Goal: Task Accomplishment & Management: Use online tool/utility

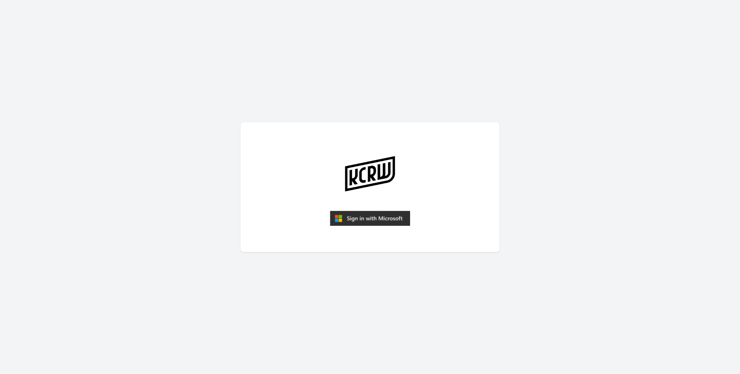
click at [355, 218] on img "submit" at bounding box center [370, 218] width 80 height 15
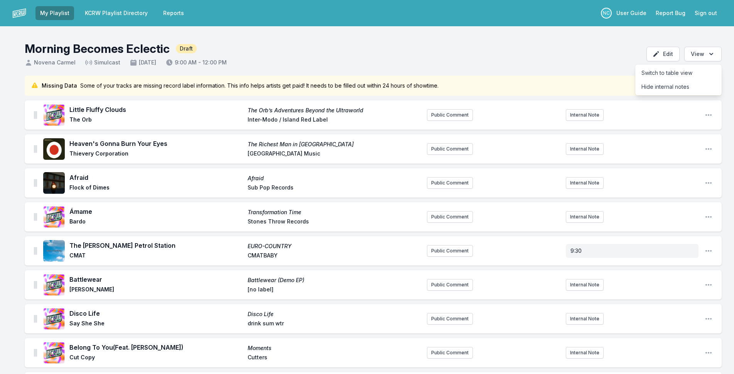
click at [508, 31] on header "Morning Becomes Eclectic Draft Novena Carmel Simulcast [DATE] 9:00 AM - 12:00 P…" at bounding box center [367, 50] width 734 height 49
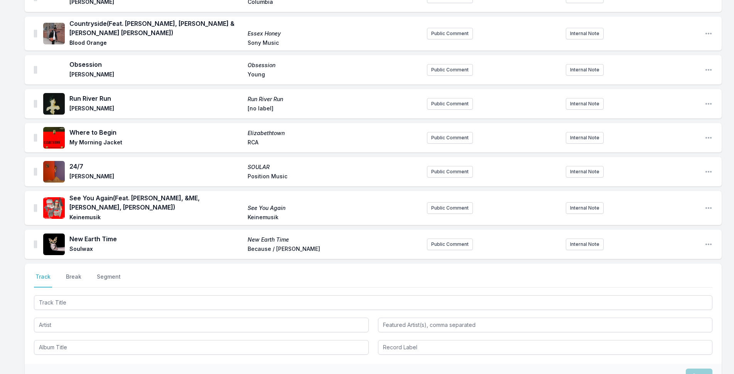
scroll to position [1965, 0]
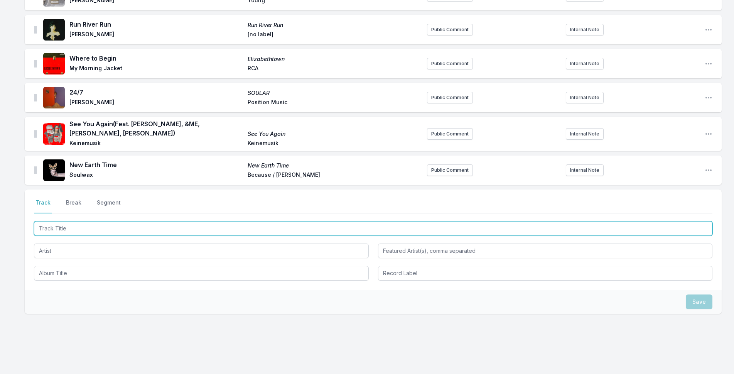
click at [123, 221] on input "Track Title" at bounding box center [373, 228] width 678 height 15
type input "a"
type input "Happy (Libra)"
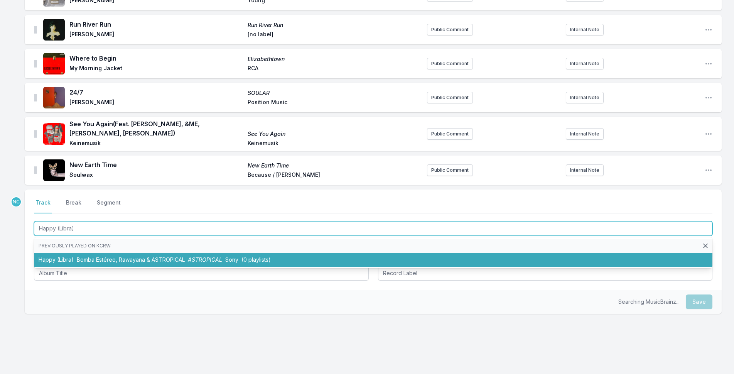
click at [291, 253] on li "Happy (Libra) Bomba Estéreo, Rawayana & ASTROPICAL ASTROPICAL Sony (0 playlists)" at bounding box center [373, 260] width 678 height 14
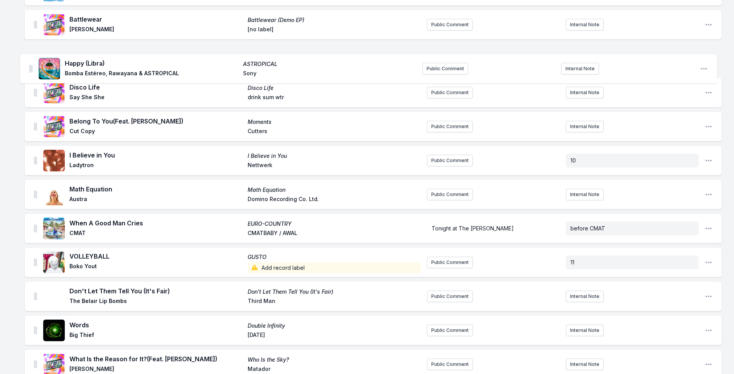
scroll to position [254, 0]
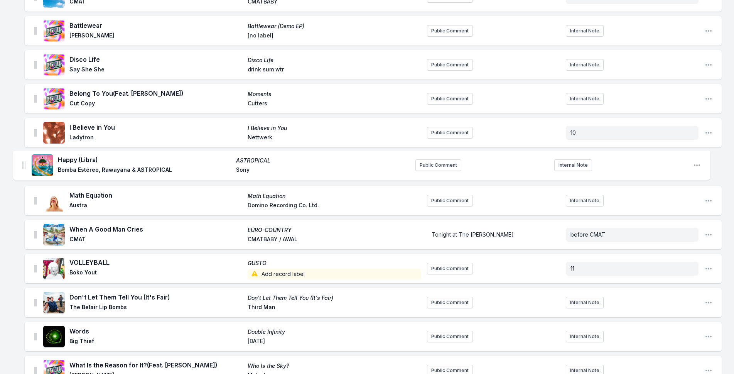
drag, startPoint x: 35, startPoint y: 157, endPoint x: 24, endPoint y: 164, distance: 13.0
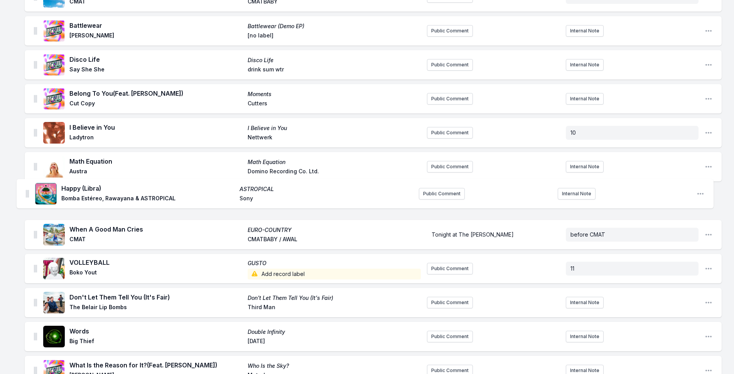
drag, startPoint x: 35, startPoint y: 167, endPoint x: 26, endPoint y: 196, distance: 30.5
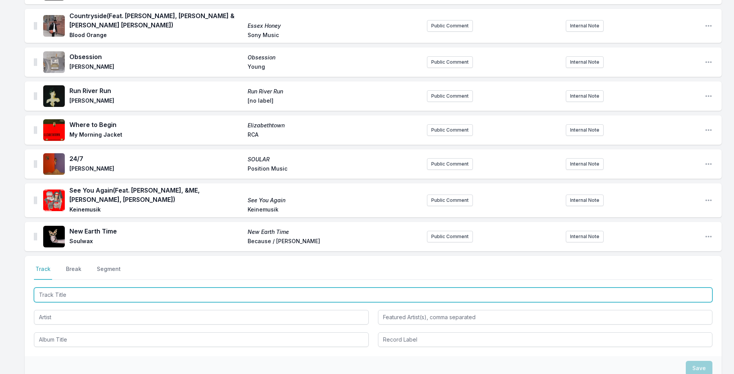
scroll to position [1999, 0]
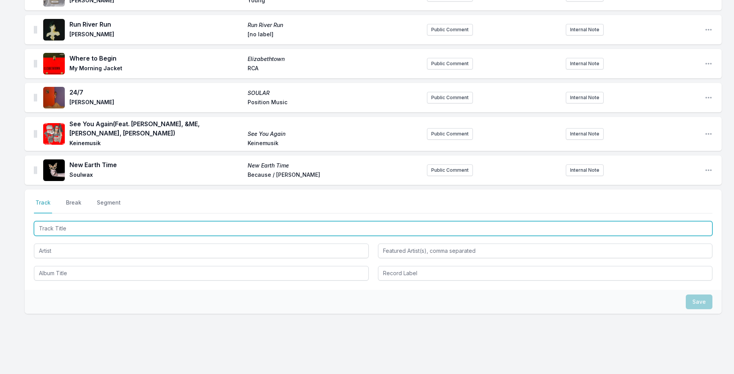
click at [272, 221] on input "Track Title" at bounding box center [373, 228] width 678 height 15
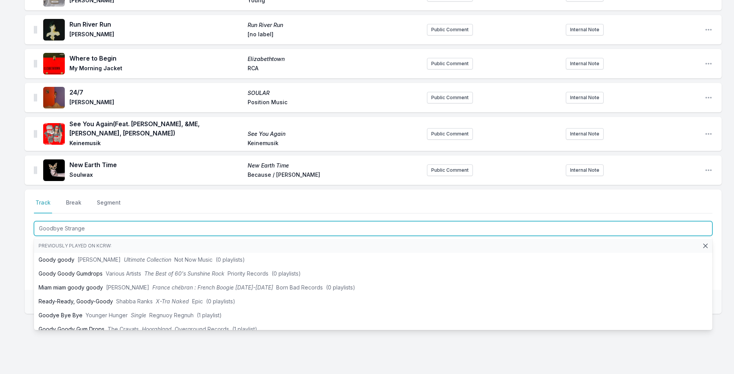
type input "Goodbye Stranger"
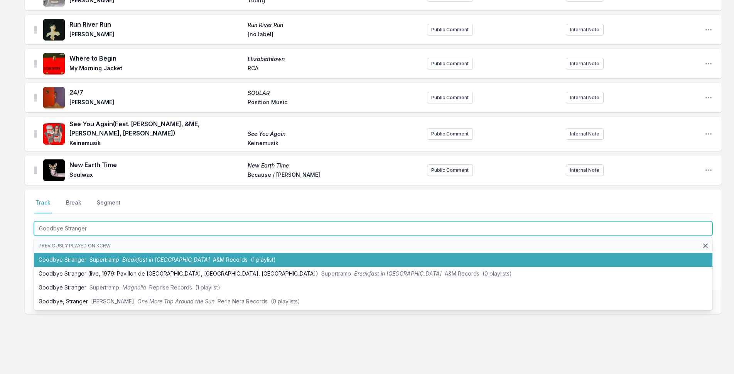
click at [83, 253] on li "Goodbye Stranger Supertramp Breakfast in [GEOGRAPHIC_DATA] A&M Records (1 playl…" at bounding box center [373, 260] width 678 height 14
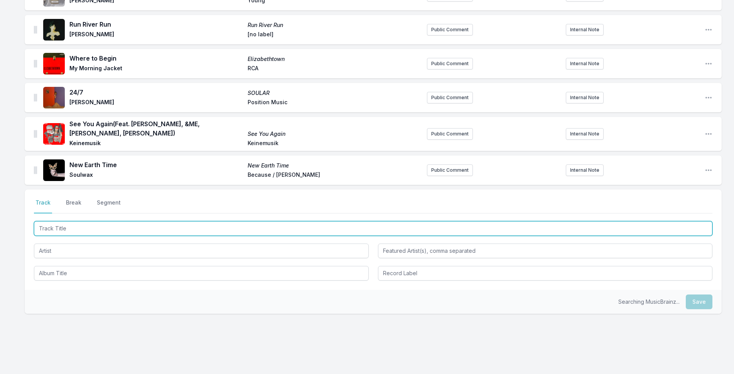
scroll to position [2033, 0]
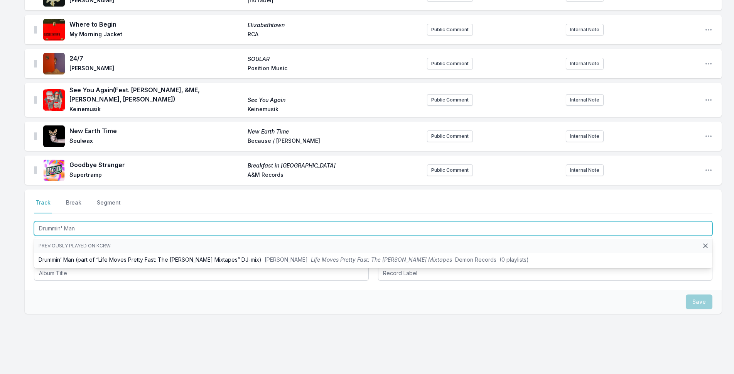
type input "Drummin' Man"
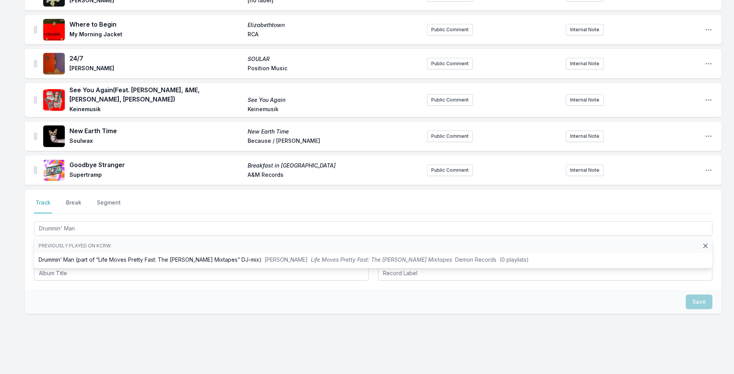
click at [308, 323] on div "Select a tab Track Break Segment Track Break Segment Drummin' Man Previously pl…" at bounding box center [373, 276] width 697 height 174
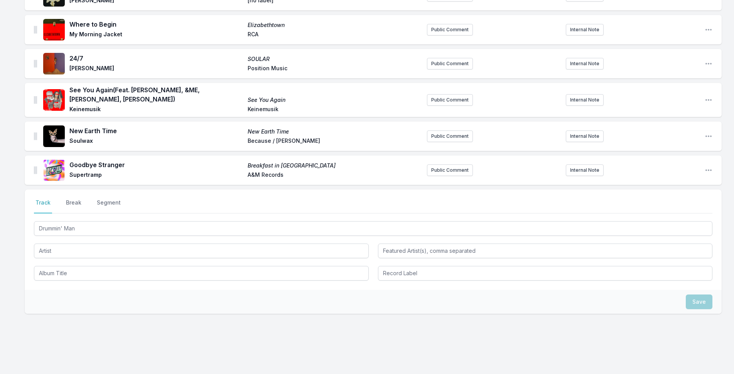
click at [258, 245] on div "Drummin' Man" at bounding box center [373, 249] width 678 height 61
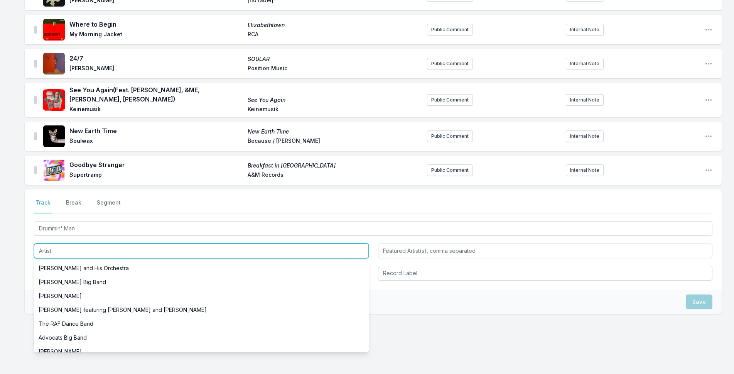
click at [252, 243] on input "Artist" at bounding box center [201, 250] width 335 height 15
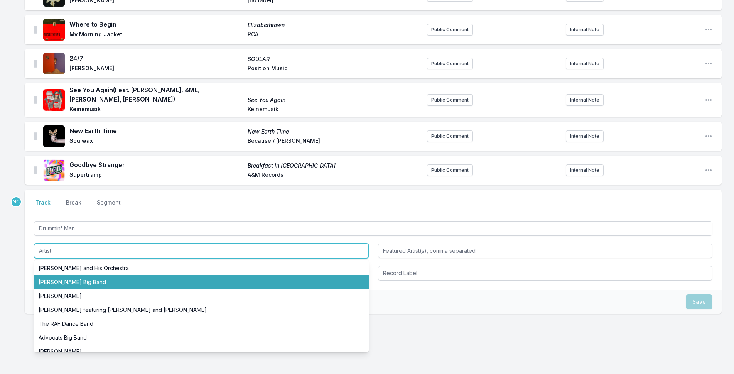
click at [233, 275] on li "[PERSON_NAME] Big Band" at bounding box center [201, 282] width 335 height 14
type input "[PERSON_NAME] Big Band"
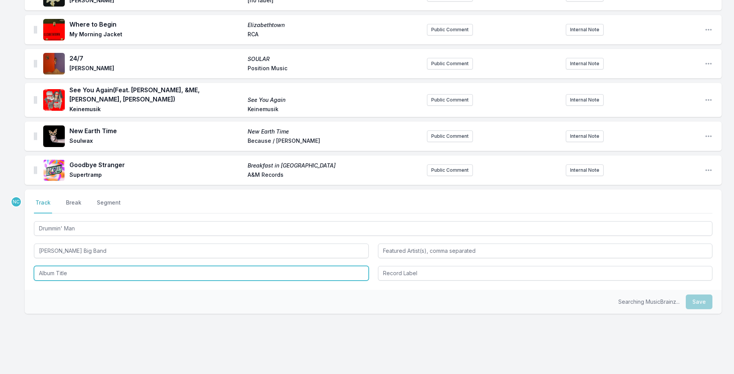
click at [226, 266] on input "Album Title" at bounding box center [201, 273] width 335 height 15
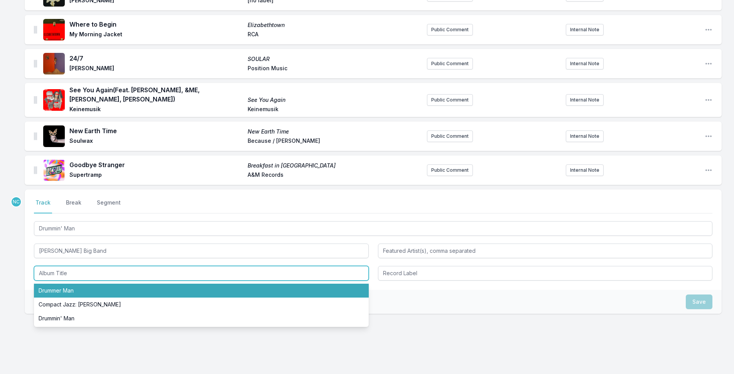
click at [226, 283] on li "Drummer Man" at bounding box center [201, 290] width 335 height 14
type input "Drummer Man"
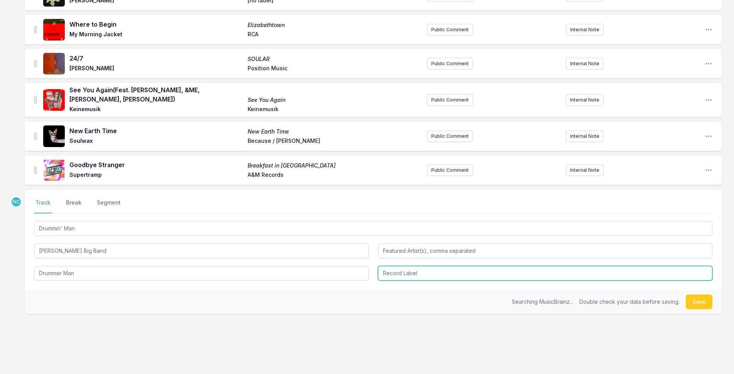
click at [462, 266] on input "Record Label" at bounding box center [545, 273] width 335 height 15
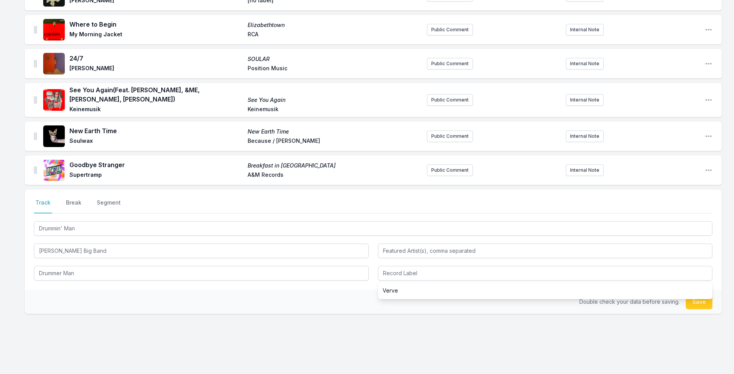
click at [462, 282] on ul "Verve" at bounding box center [545, 290] width 335 height 17
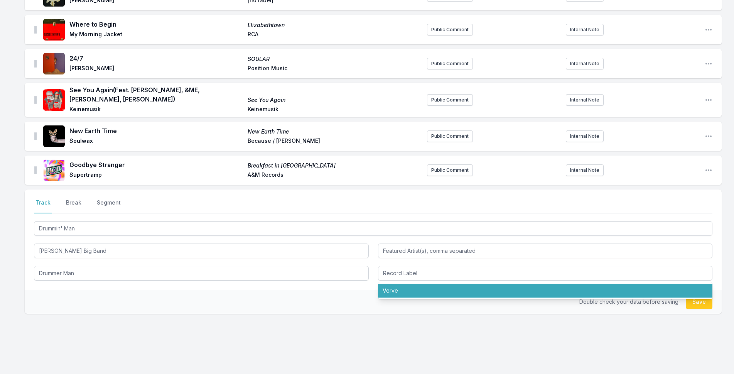
click at [463, 283] on li "Verve" at bounding box center [545, 290] width 335 height 14
type input "Verve"
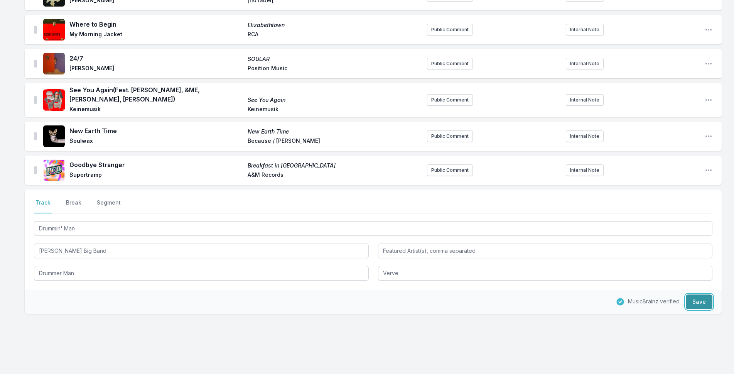
click at [707, 294] on button "Save" at bounding box center [699, 301] width 27 height 15
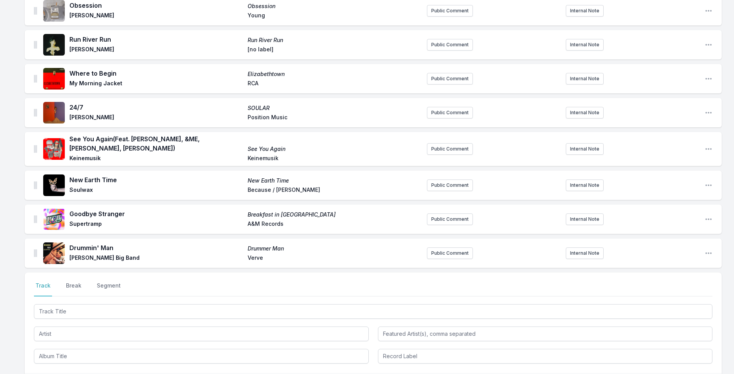
scroll to position [2067, 0]
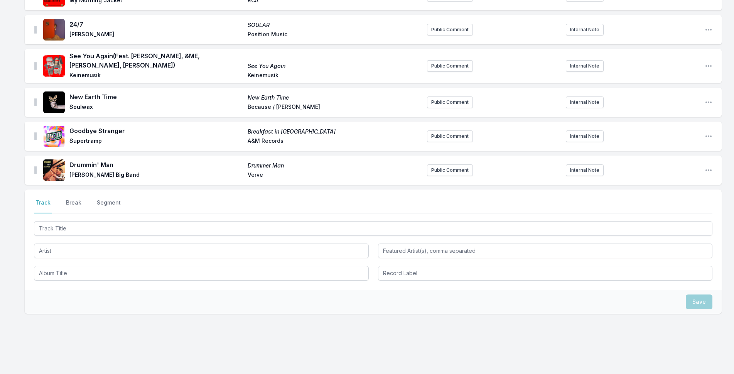
click at [124, 219] on div at bounding box center [373, 227] width 678 height 16
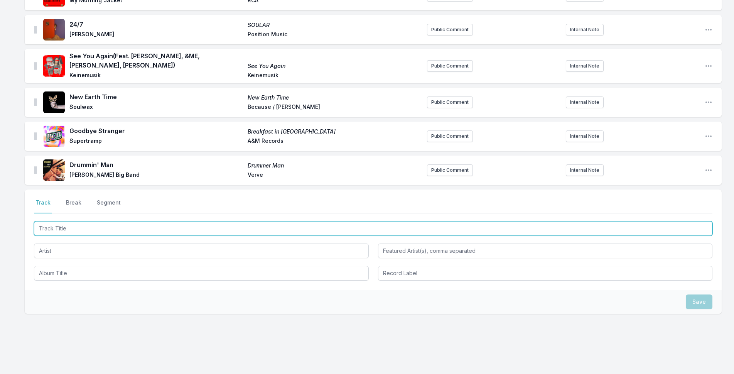
click at [126, 221] on input "Track Title" at bounding box center [373, 228] width 678 height 15
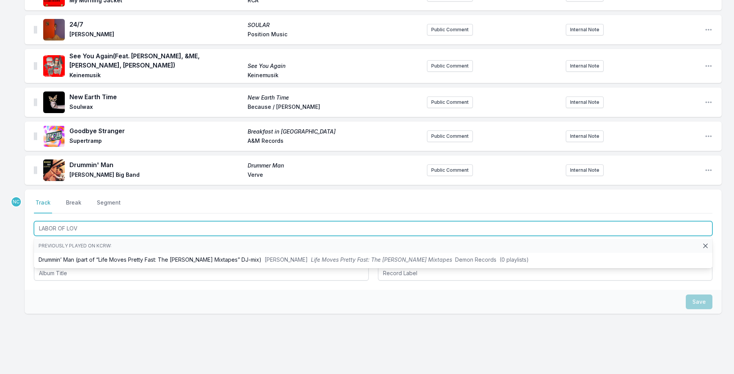
type input "LABOR OF LOVE"
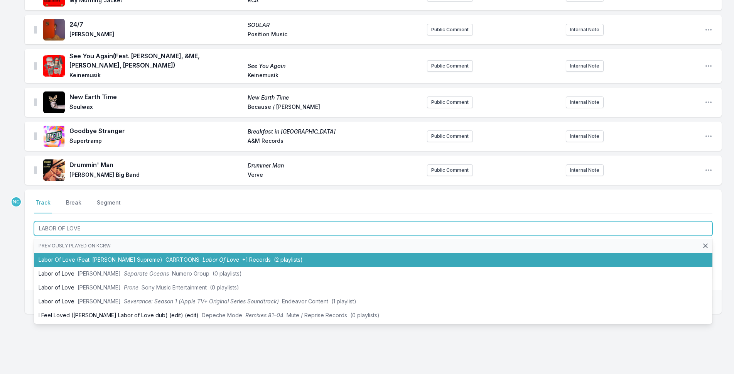
click at [166, 256] on span "CARRTOONS" at bounding box center [182, 259] width 34 height 7
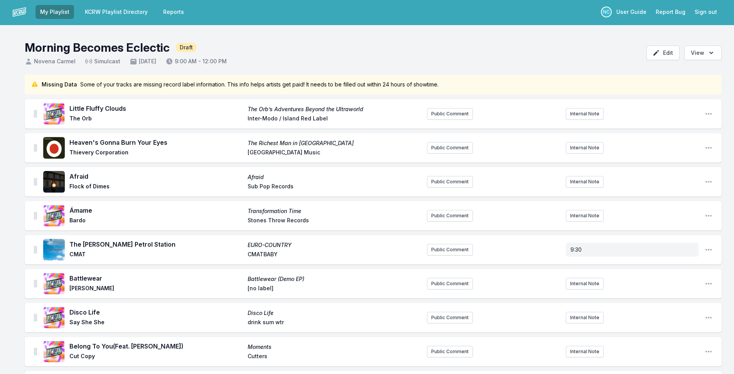
scroll to position [0, 0]
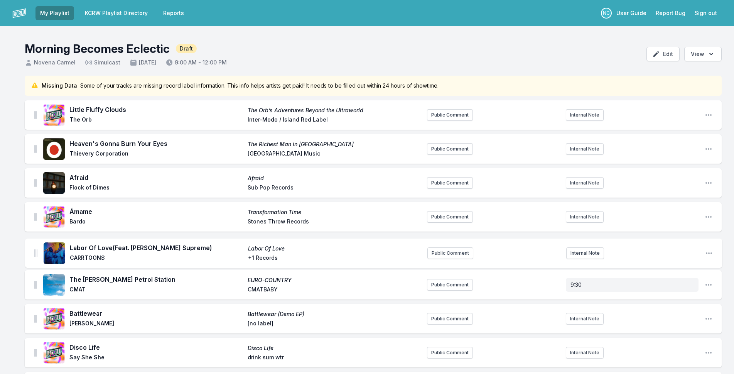
drag, startPoint x: 34, startPoint y: 157, endPoint x: 34, endPoint y: 252, distance: 94.5
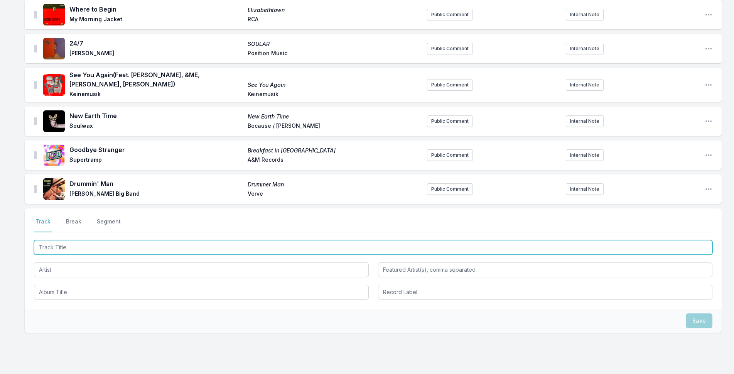
scroll to position [2101, 0]
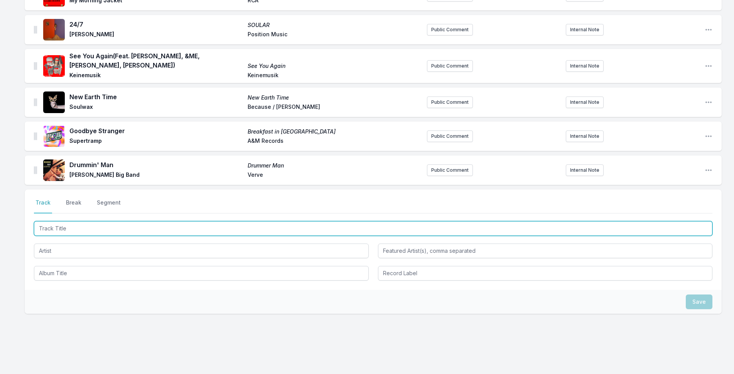
click at [283, 221] on input "Track Title" at bounding box center [373, 228] width 678 height 15
type input "a"
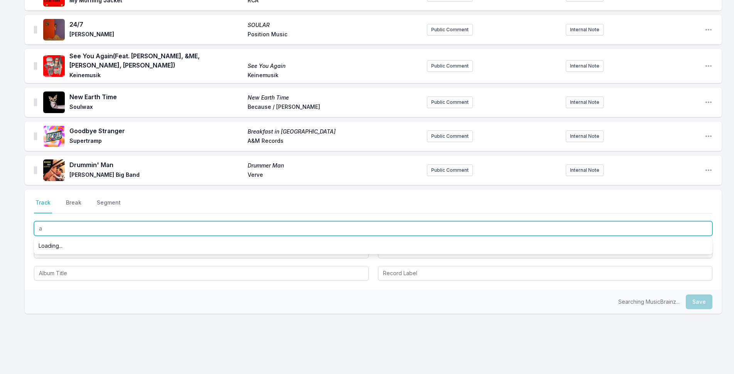
type input "a"
type input "A Sua"
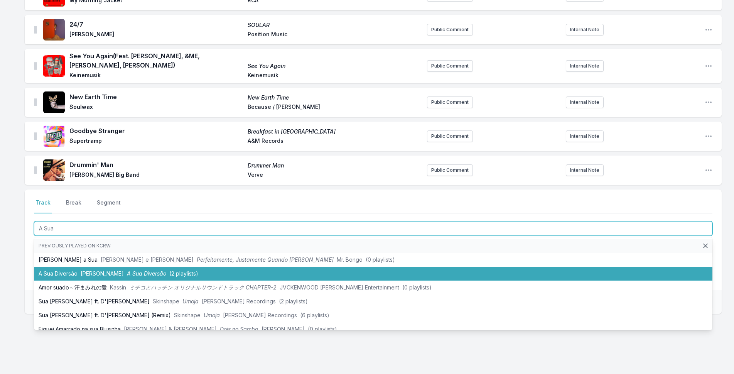
click at [73, 266] on li "A Sua Diversão [PERSON_NAME] A Sua Diversão (2 playlists)" at bounding box center [373, 273] width 678 height 14
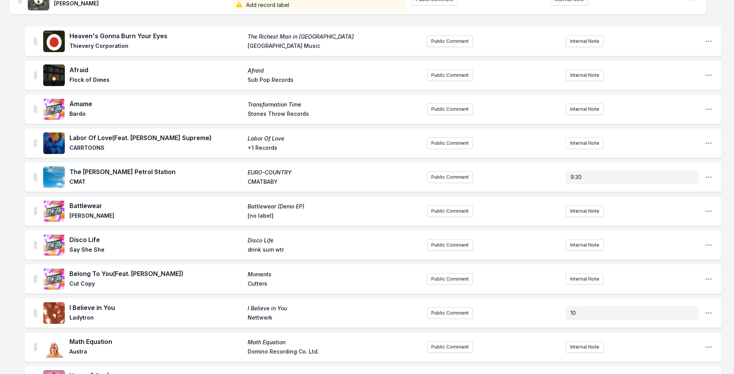
scroll to position [0, 0]
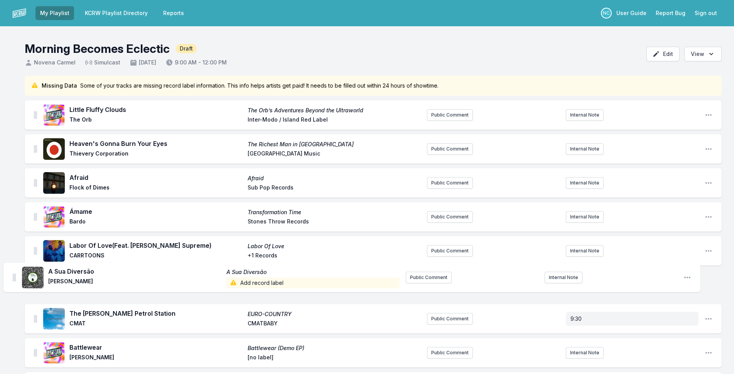
drag, startPoint x: 35, startPoint y: 153, endPoint x: 14, endPoint y: 271, distance: 119.9
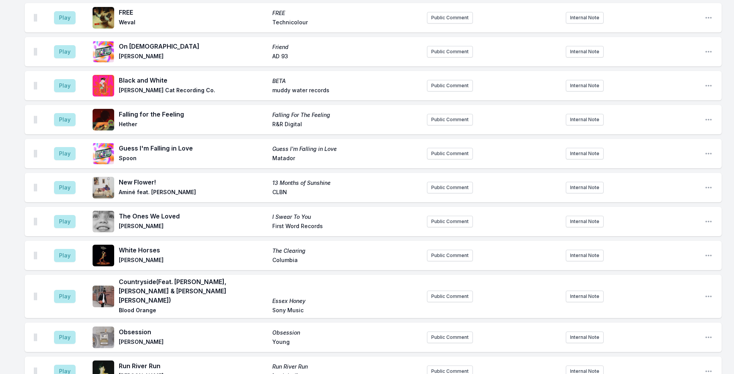
scroll to position [2082, 0]
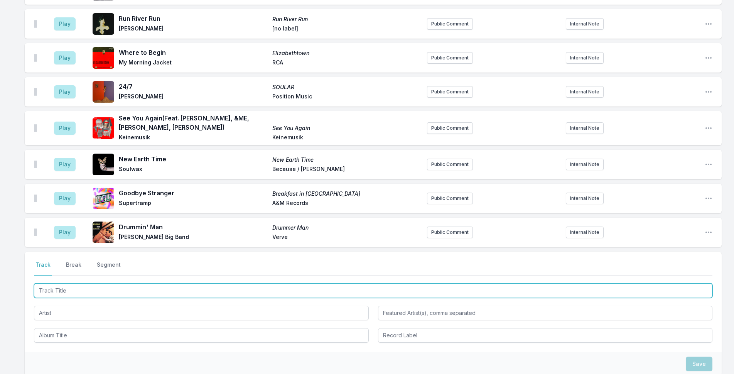
click at [131, 283] on input "Track Title" at bounding box center [373, 290] width 678 height 15
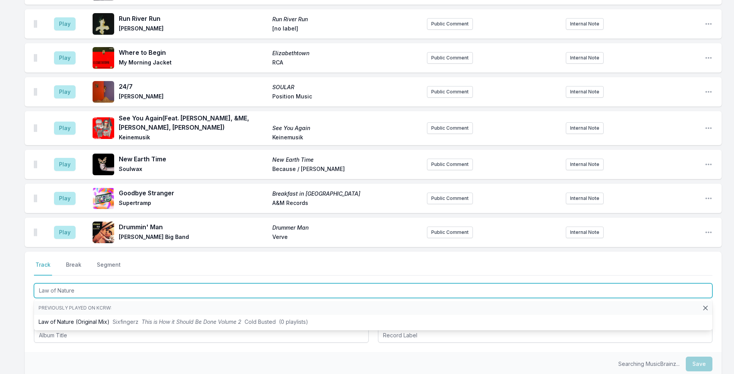
type input "Law of Nature"
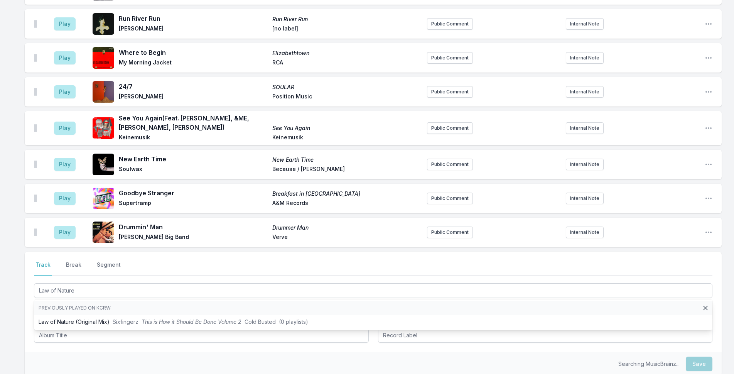
click at [27, 282] on div "Select a tab Track Break Segment Track Break Segment Law of Nature Previously p…" at bounding box center [373, 301] width 697 height 100
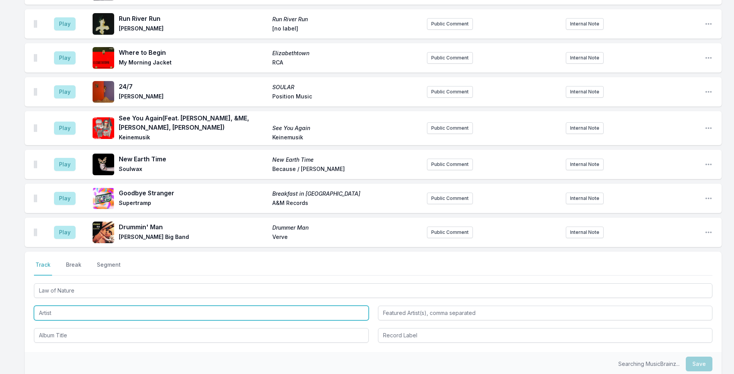
click at [85, 305] on input "Artist" at bounding box center [201, 312] width 335 height 15
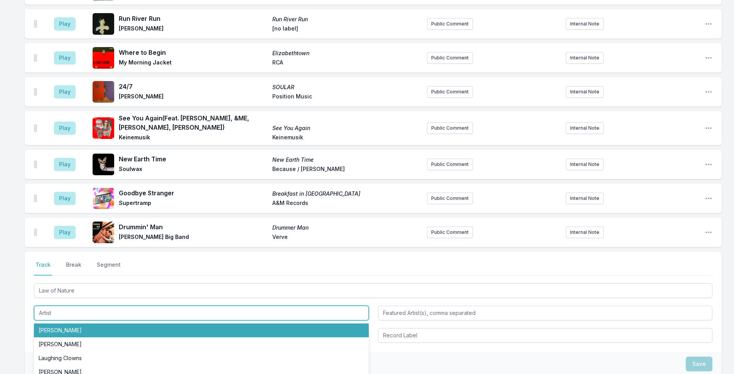
click at [85, 305] on input "Artist" at bounding box center [201, 312] width 335 height 15
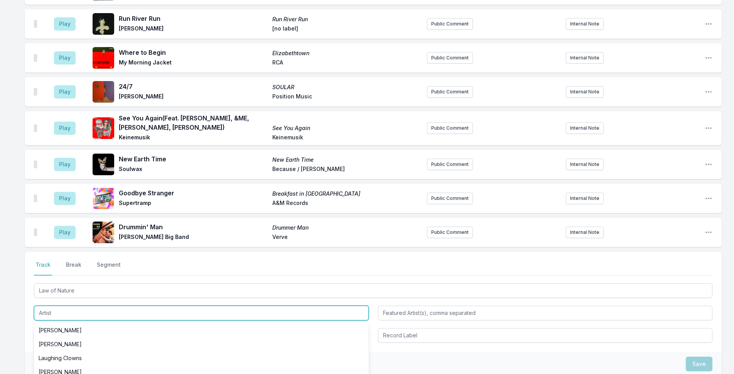
click at [85, 305] on input "Artist" at bounding box center [201, 312] width 335 height 15
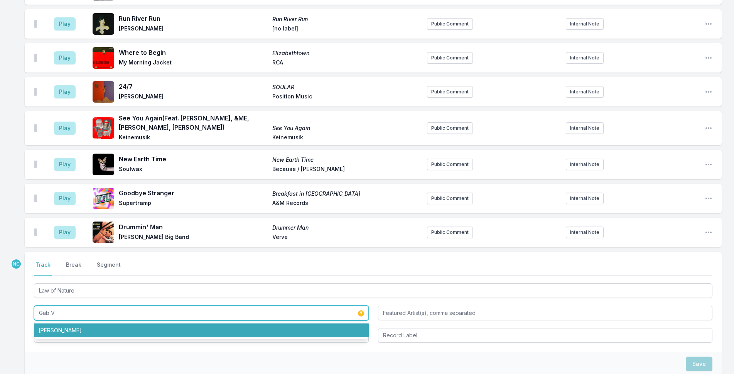
click at [85, 323] on li "[PERSON_NAME]" at bounding box center [201, 330] width 335 height 14
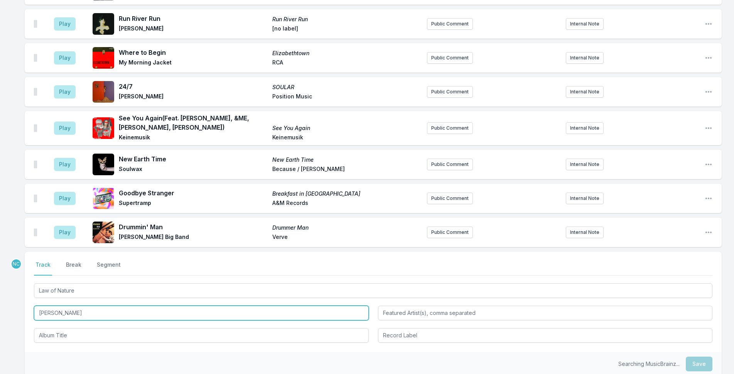
type input "[PERSON_NAME]"
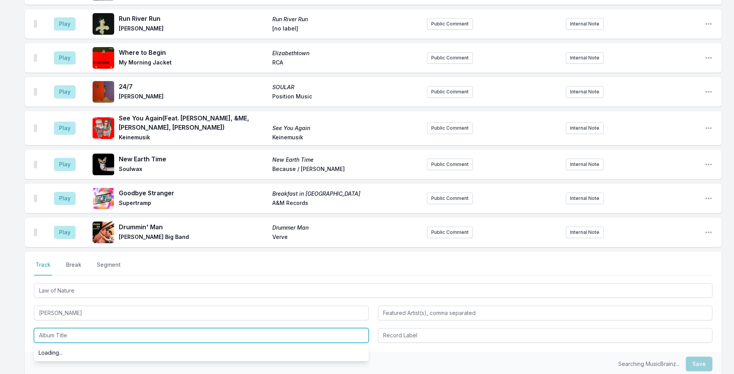
click at [87, 328] on input "Album Title" at bounding box center [201, 335] width 335 height 15
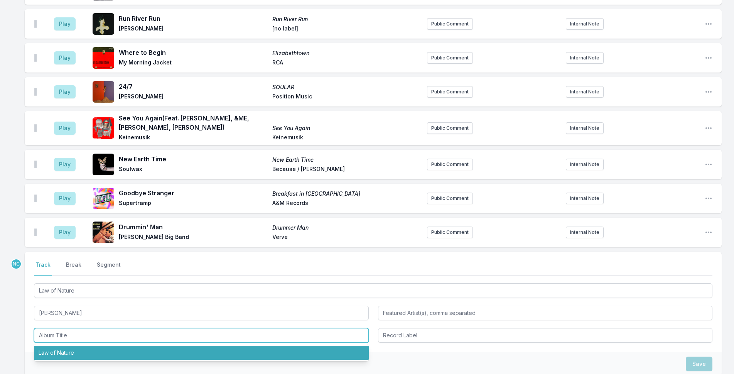
click at [88, 345] on li "Law of Nature" at bounding box center [201, 352] width 335 height 14
type input "Law of Nature"
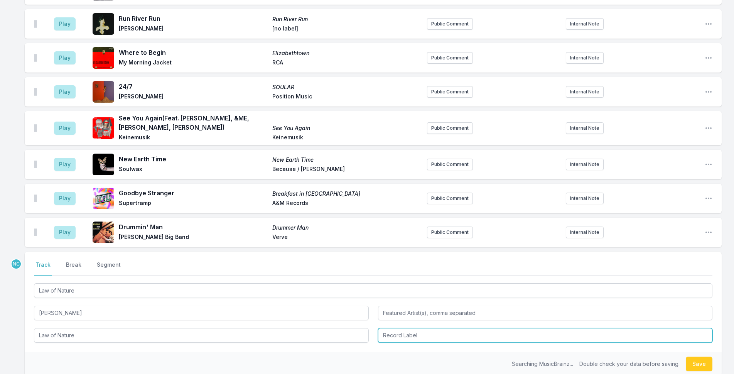
click at [416, 328] on input "Record Label" at bounding box center [545, 335] width 335 height 15
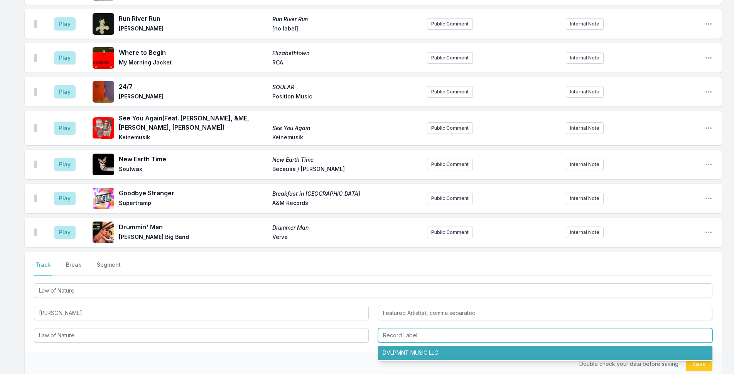
click at [418, 345] on li "DVLPMNT MUSIC LLC" at bounding box center [545, 352] width 335 height 14
type input "DVLPMNT MUSIC LLC"
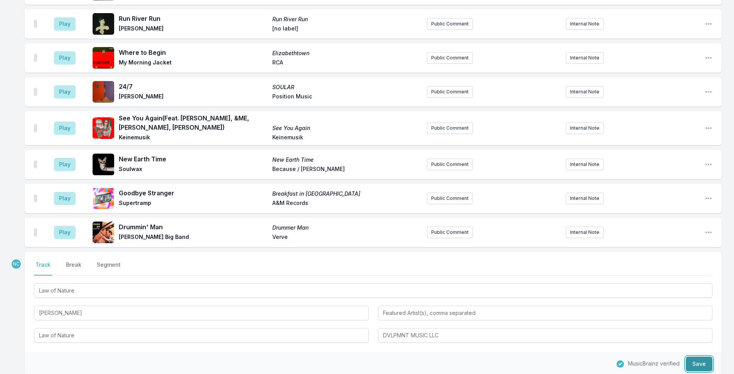
click at [700, 356] on button "Save" at bounding box center [699, 363] width 27 height 15
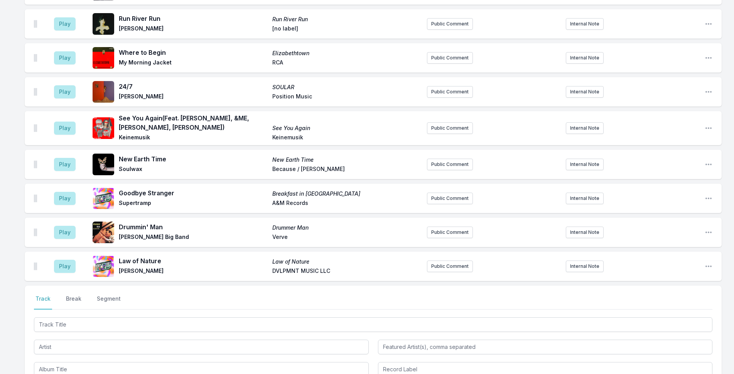
scroll to position [2116, 0]
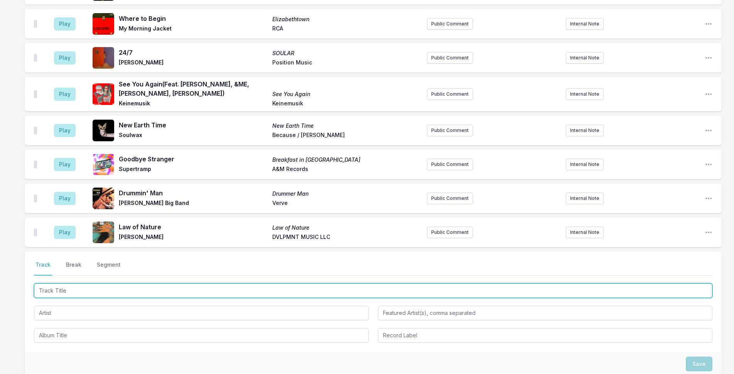
click at [339, 283] on input "Track Title" at bounding box center [373, 290] width 678 height 15
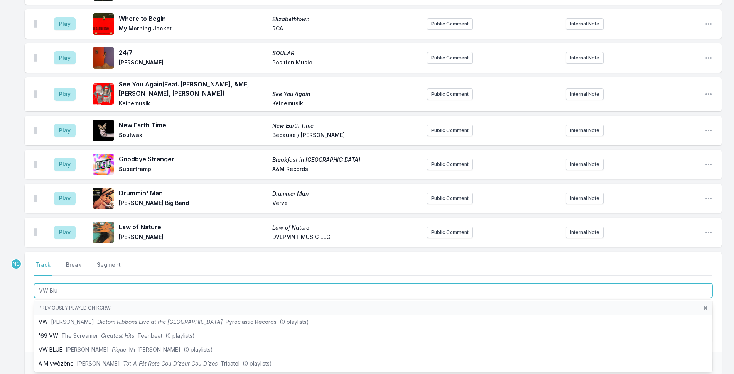
type input "VW Blue"
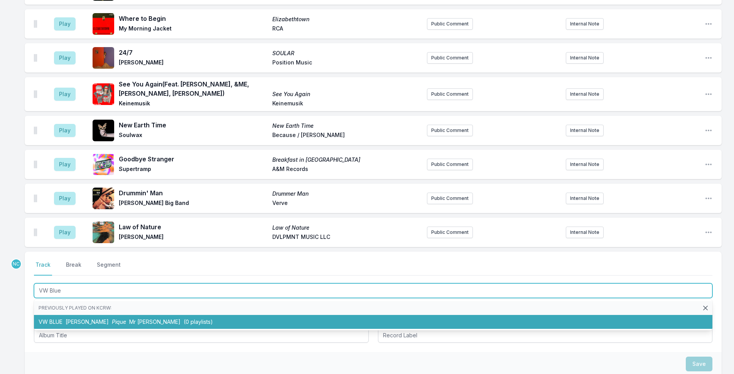
drag, startPoint x: 175, startPoint y: 302, endPoint x: 48, endPoint y: 195, distance: 166.6
click at [175, 315] on li "VW BLUE [PERSON_NAME] Pique Mr [PERSON_NAME] (0 playlists)" at bounding box center [373, 322] width 678 height 14
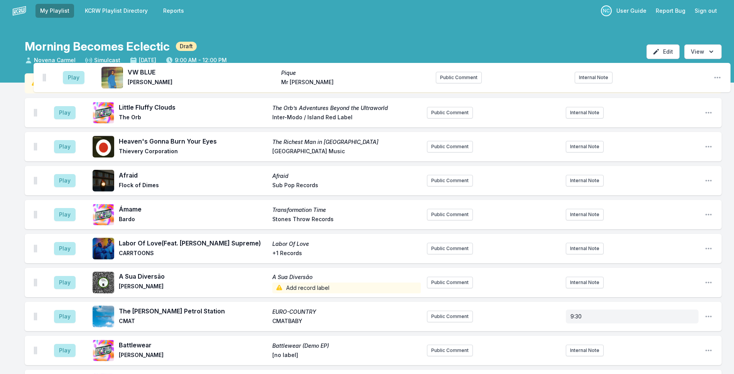
scroll to position [0, 0]
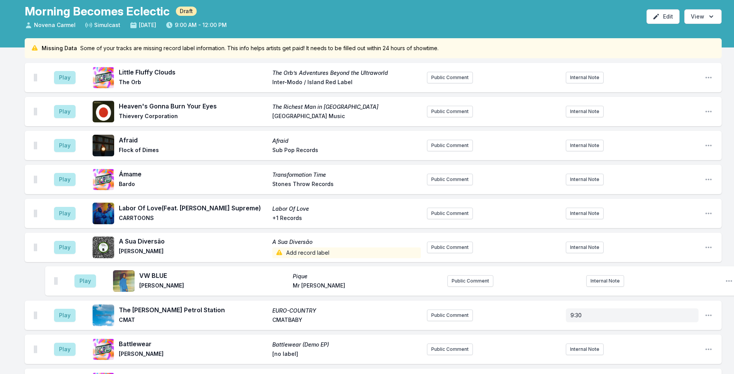
drag, startPoint x: 36, startPoint y: 217, endPoint x: 57, endPoint y: 275, distance: 61.7
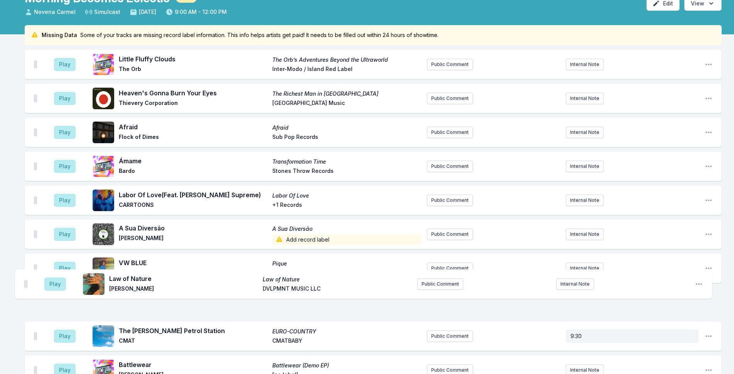
scroll to position [53, 0]
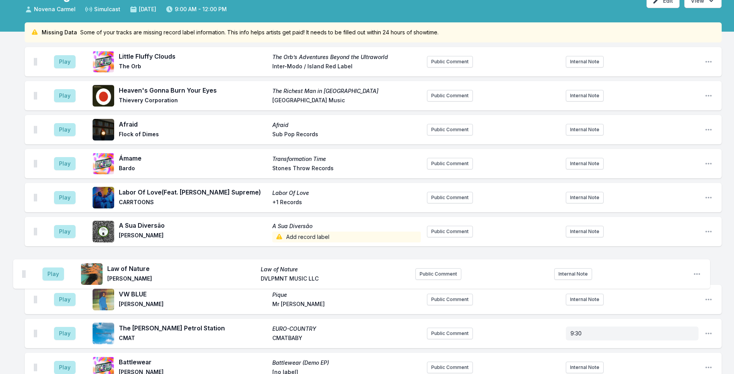
drag, startPoint x: 36, startPoint y: 153, endPoint x: 24, endPoint y: 265, distance: 112.5
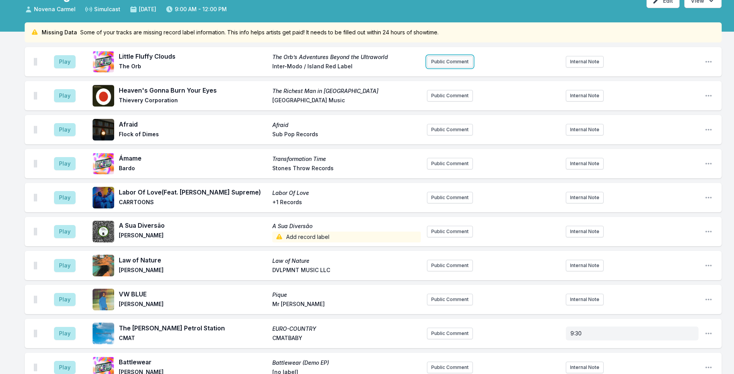
click at [444, 61] on button "Public Comment" at bounding box center [450, 62] width 46 height 12
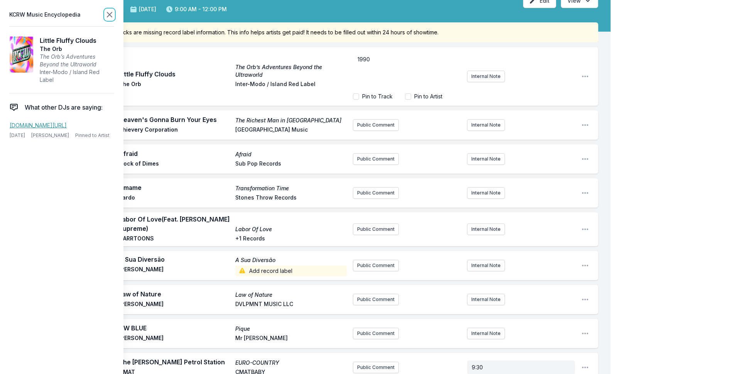
click at [111, 13] on icon at bounding box center [109, 14] width 5 height 5
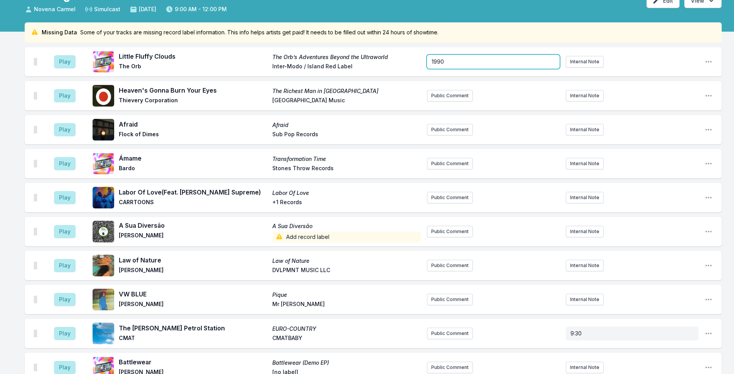
click at [455, 62] on p "1990" at bounding box center [492, 62] width 123 height 8
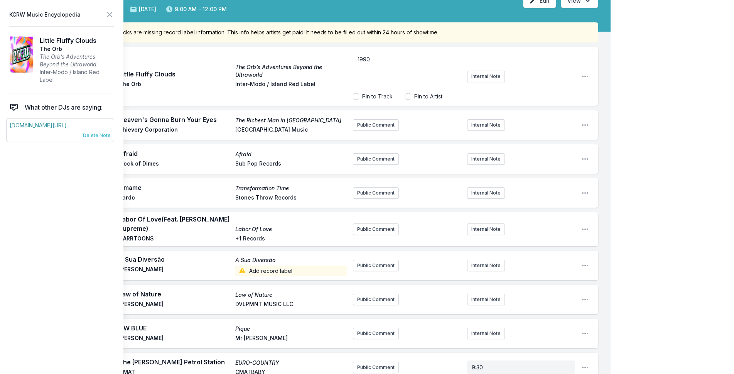
click at [96, 136] on span "Delete Note" at bounding box center [97, 135] width 28 height 6
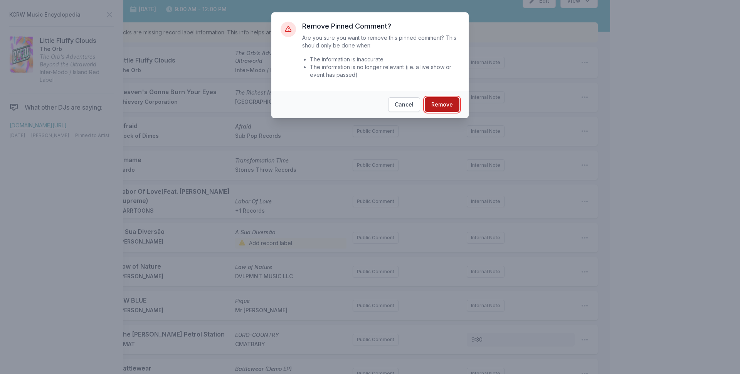
click at [434, 103] on button "Remove" at bounding box center [442, 104] width 35 height 15
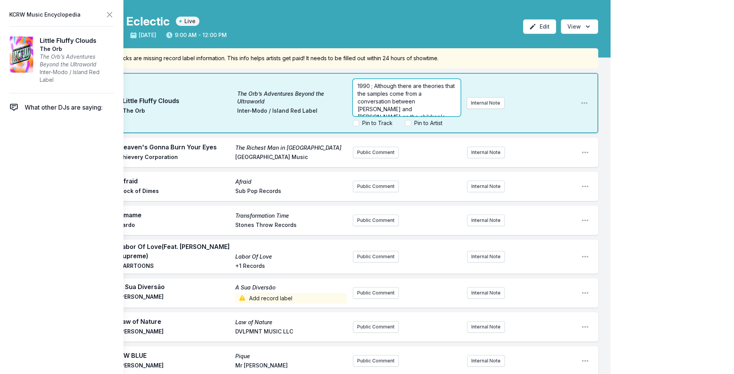
scroll to position [0, 0]
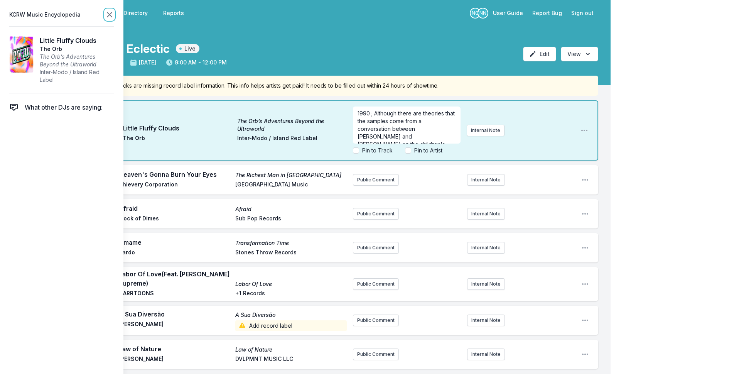
click at [112, 17] on icon at bounding box center [109, 14] width 9 height 9
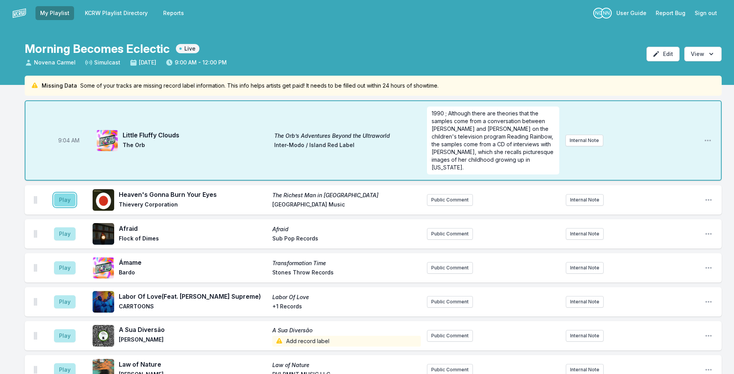
click at [59, 193] on button "Play" at bounding box center [65, 199] width 22 height 13
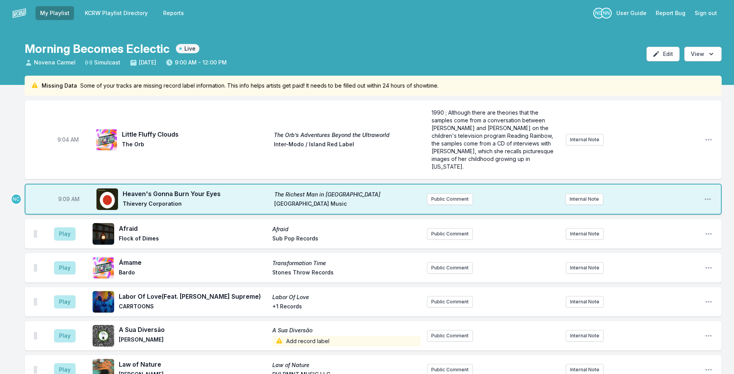
click at [473, 197] on aside "Public Comment" at bounding box center [493, 199] width 132 height 12
click at [463, 193] on button "Public Comment" at bounding box center [450, 199] width 46 height 12
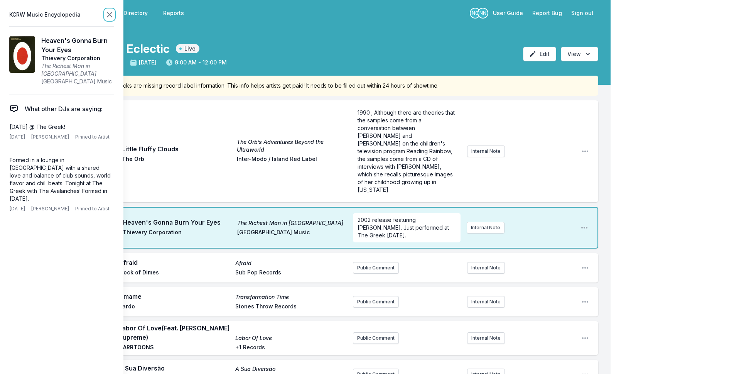
click at [106, 13] on icon at bounding box center [109, 14] width 9 height 9
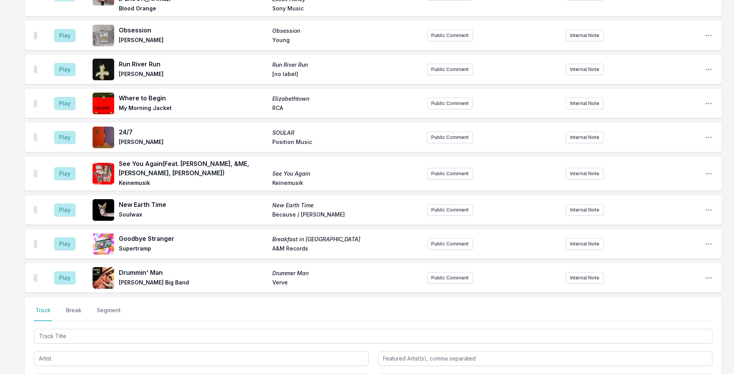
scroll to position [2159, 0]
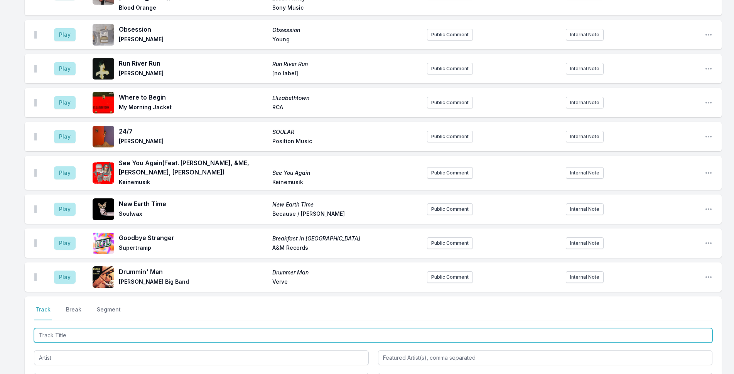
drag, startPoint x: 213, startPoint y: 315, endPoint x: 335, endPoint y: 291, distance: 124.3
click at [216, 328] on input "Track Title" at bounding box center [373, 335] width 678 height 15
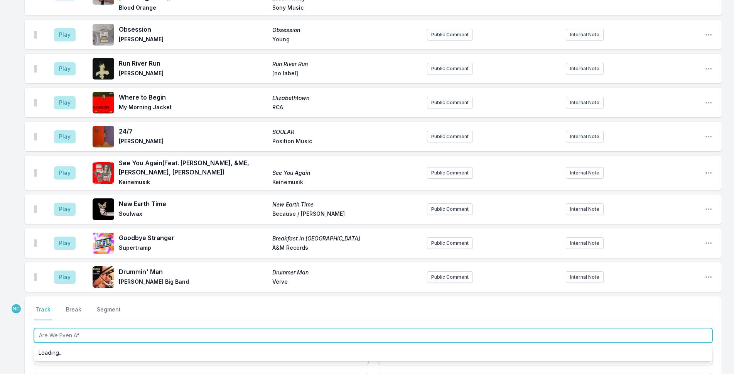
type input "Are We Even Afr"
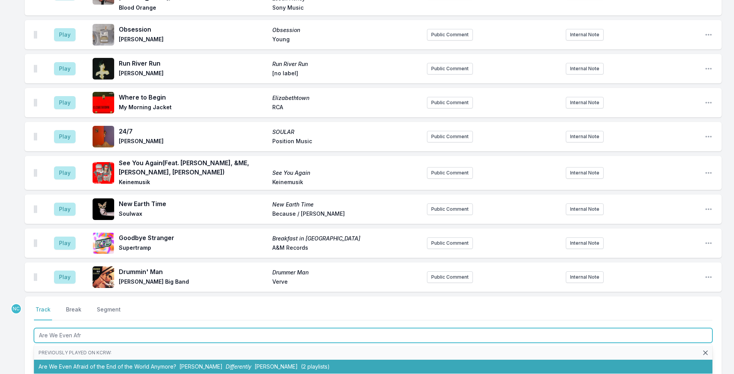
click at [175, 359] on li "Are We Even Afraid of the End of the World Anymore? [PERSON_NAME] Differently […" at bounding box center [373, 366] width 678 height 14
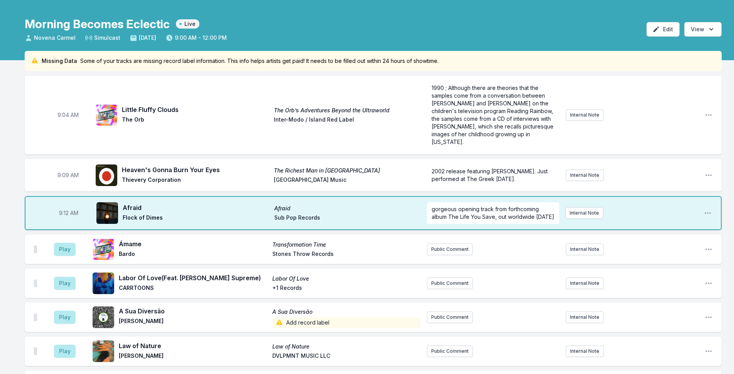
scroll to position [39, 0]
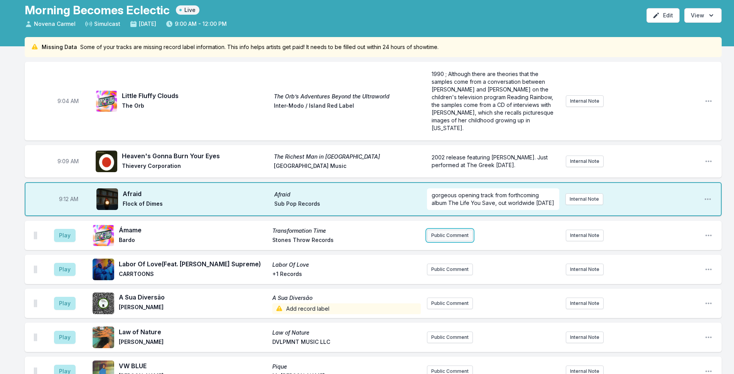
click at [463, 236] on button "Public Comment" at bounding box center [450, 235] width 46 height 12
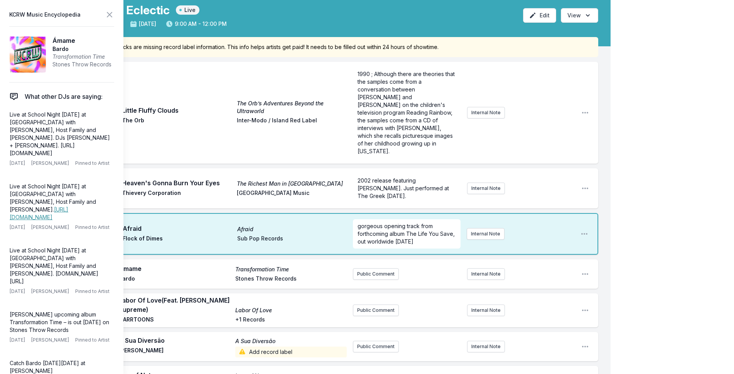
drag, startPoint x: 53, startPoint y: 153, endPoint x: 3, endPoint y: 108, distance: 67.1
click at [3, 108] on aside "KCRW Music Encyclopedia Ámame Bardo Transformation Time Stones Throw Records W…" at bounding box center [61, 187] width 123 height 374
copy p "Live at School Night [DATE] at [GEOGRAPHIC_DATA] with [PERSON_NAME], Host Famil…"
click at [378, 268] on button "Public Comment" at bounding box center [376, 274] width 46 height 12
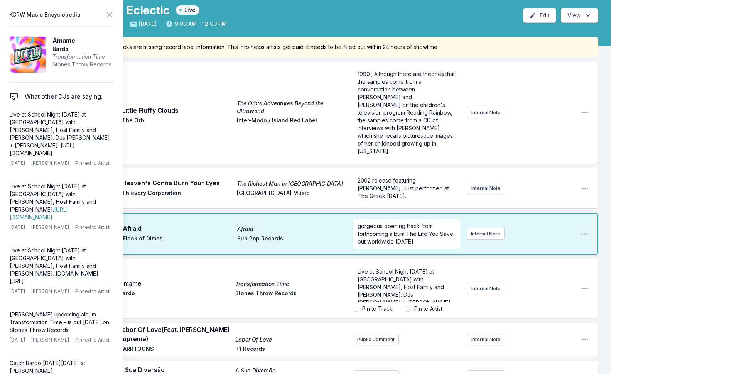
scroll to position [23, 0]
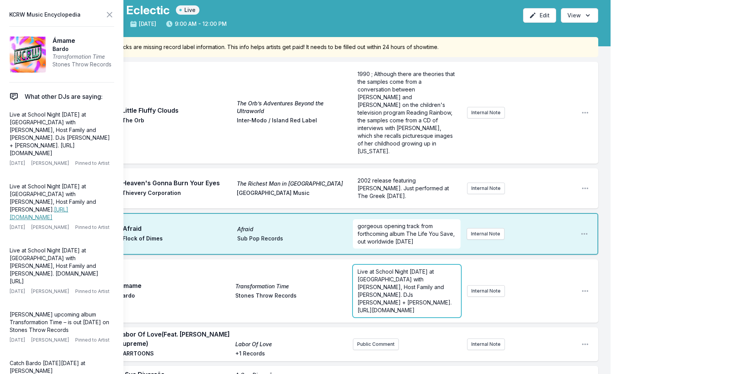
click at [429, 268] on span "Live at School Night [DATE] at [GEOGRAPHIC_DATA] with [PERSON_NAME], Host Famil…" at bounding box center [405, 290] width 96 height 45
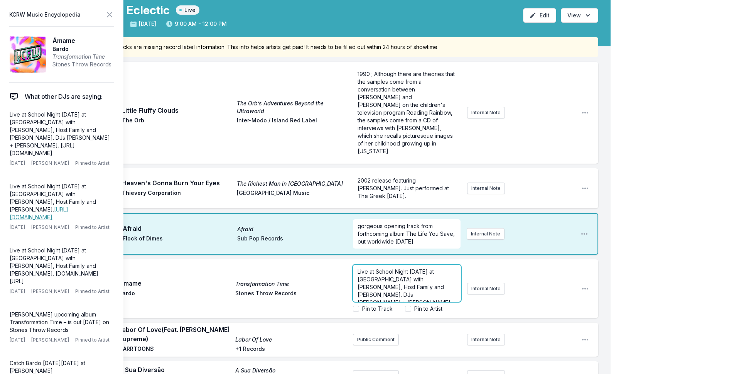
click at [409, 268] on span "Live at School Night [DATE] at [GEOGRAPHIC_DATA] with [PERSON_NAME], Host Famil…" at bounding box center [405, 290] width 96 height 45
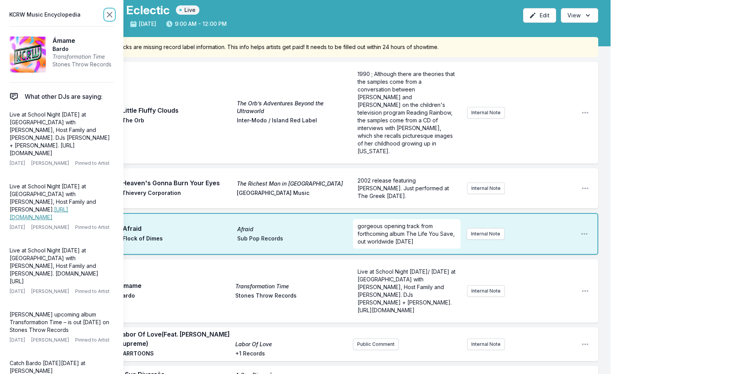
click at [108, 15] on icon at bounding box center [109, 14] width 9 height 9
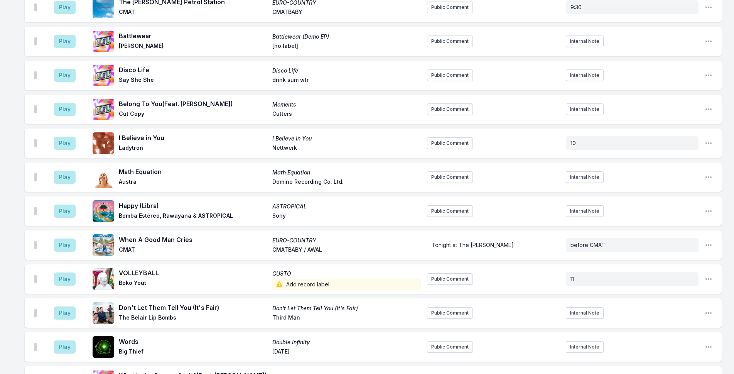
scroll to position [463, 0]
click at [706, 248] on icon "Open playlist item options" at bounding box center [708, 245] width 8 height 8
click at [692, 292] on button "Delete Entry" at bounding box center [669, 288] width 86 height 14
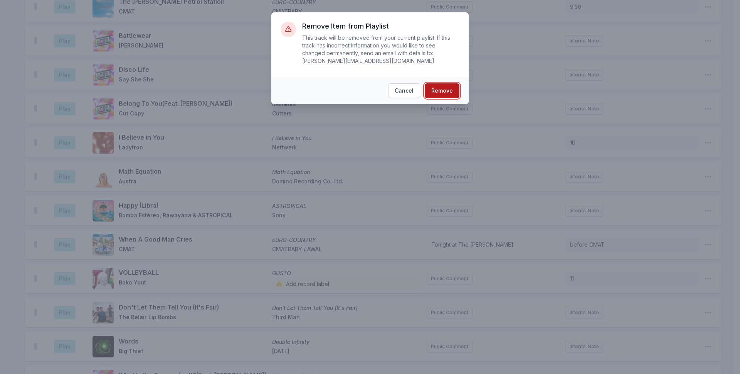
click at [446, 83] on button "Remove" at bounding box center [442, 90] width 35 height 15
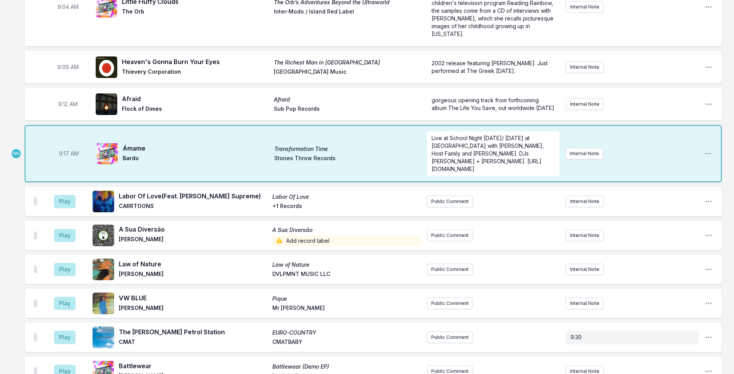
scroll to position [231, 0]
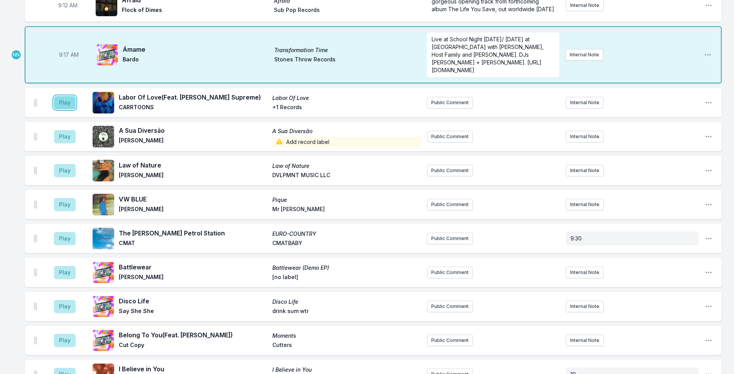
click at [70, 109] on button "Play" at bounding box center [65, 102] width 22 height 13
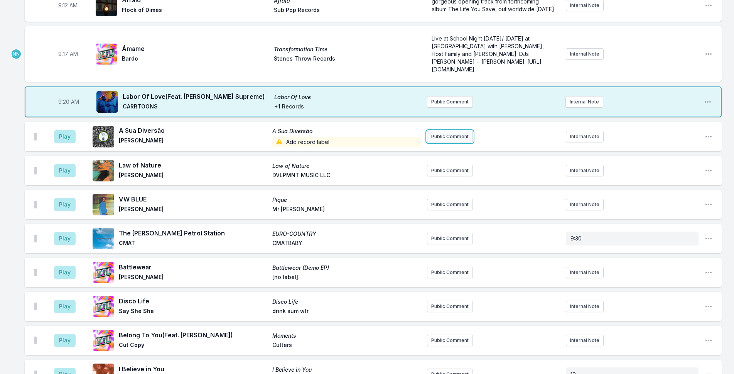
click at [466, 142] on button "Public Comment" at bounding box center [450, 137] width 46 height 12
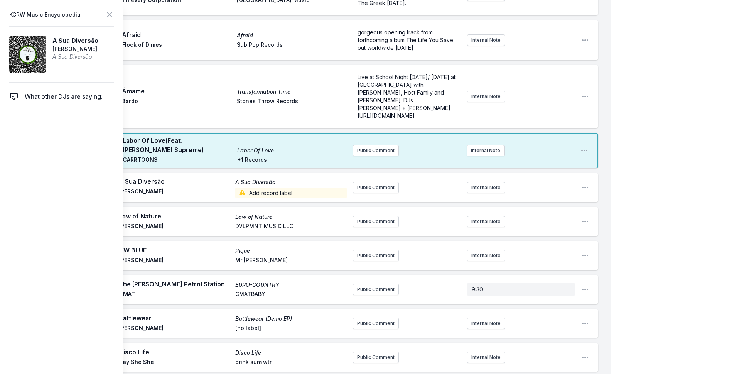
drag, startPoint x: 106, startPoint y: 48, endPoint x: 51, endPoint y: 34, distance: 57.2
click at [51, 34] on article "A Sua Diversão [PERSON_NAME] A Sua Diversão" at bounding box center [61, 54] width 105 height 56
copy aside "A Sua Diversão [PERSON_NAME]"
click at [370, 182] on button "Public Comment" at bounding box center [376, 188] width 46 height 12
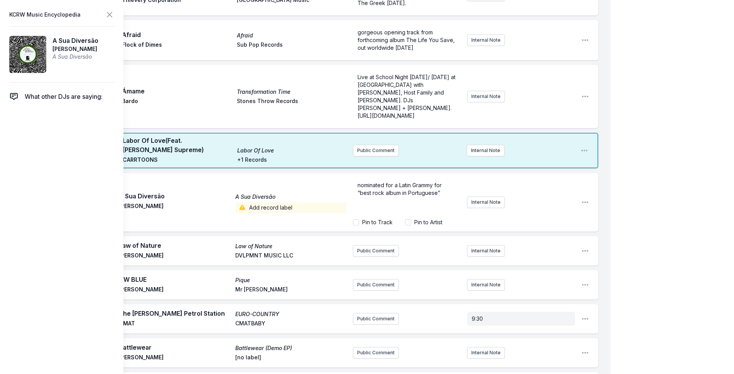
click at [357, 178] on div "nominated for a Latin Grammy for “best rock album in Portuguese”" at bounding box center [407, 196] width 108 height 37
click at [357, 178] on div "[DEMOGRAPHIC_DATA] artist nominated for a Latin Grammy for “best rock album in …" at bounding box center [407, 196] width 108 height 37
click at [386, 218] on label "Pin to Track" at bounding box center [377, 222] width 30 height 8
click at [359, 219] on input "Pin to Track" at bounding box center [356, 222] width 6 height 6
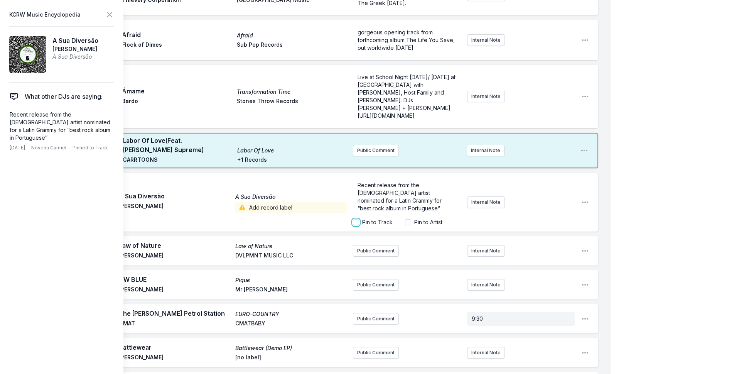
checkbox input "true"
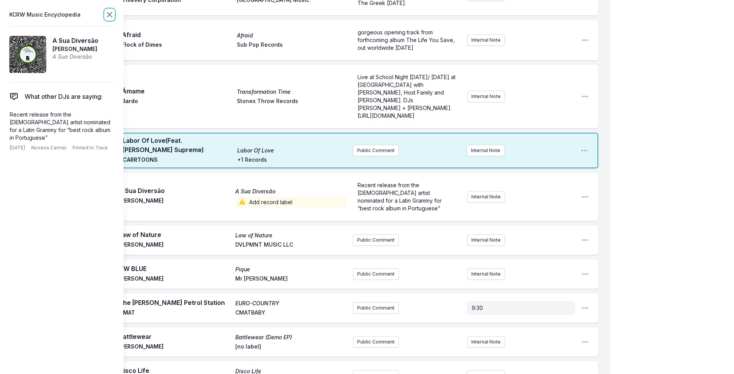
click at [108, 12] on icon at bounding box center [109, 14] width 9 height 9
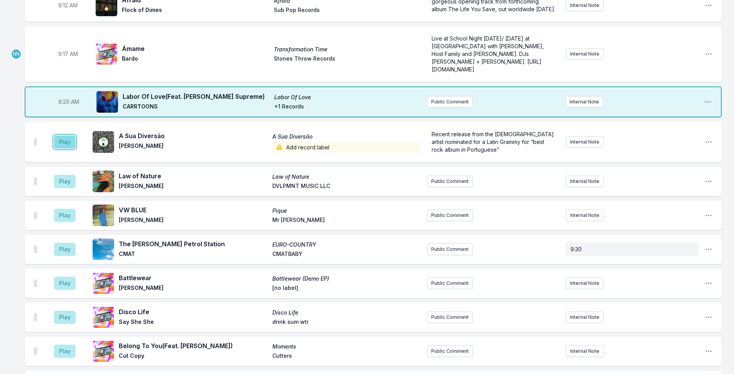
click at [68, 147] on button "Play" at bounding box center [65, 141] width 22 height 13
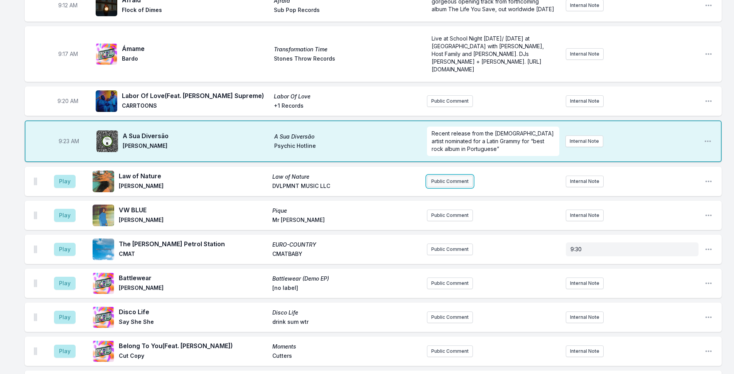
click at [463, 187] on button "Public Comment" at bounding box center [450, 181] width 46 height 12
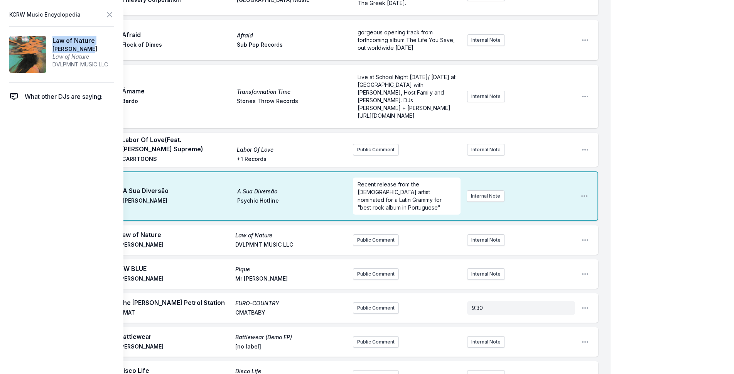
drag, startPoint x: 96, startPoint y: 49, endPoint x: 49, endPoint y: 37, distance: 47.7
click at [49, 37] on article "Law of Nature [PERSON_NAME] Law of Nature DVLPMNT MUSIC LLC" at bounding box center [61, 54] width 105 height 56
click at [381, 234] on button "Public Comment" at bounding box center [376, 240] width 46 height 12
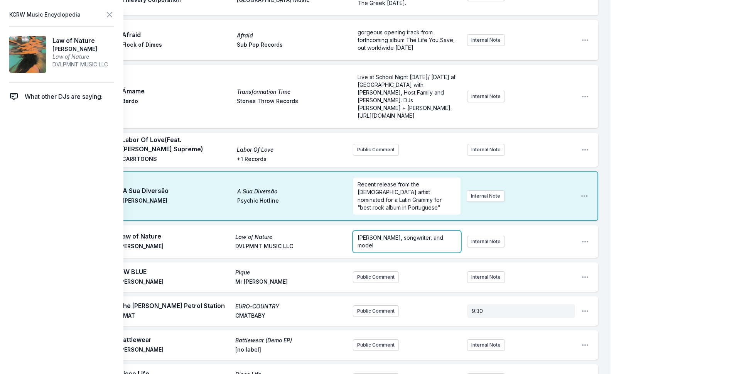
click at [408, 234] on p "[PERSON_NAME], songwriter, and model" at bounding box center [406, 241] width 99 height 15
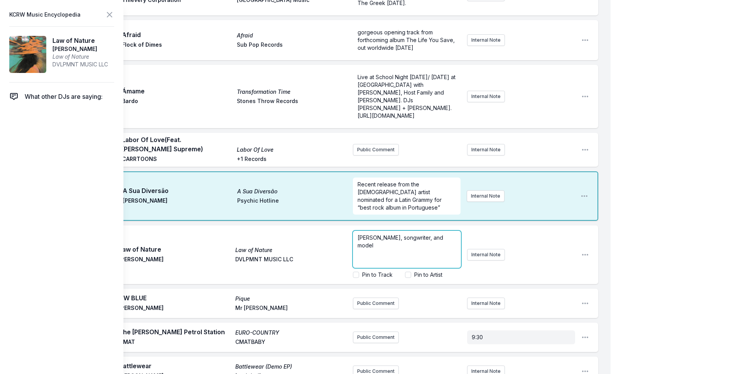
click at [408, 234] on p "[PERSON_NAME], songwriter, and model" at bounding box center [406, 241] width 99 height 15
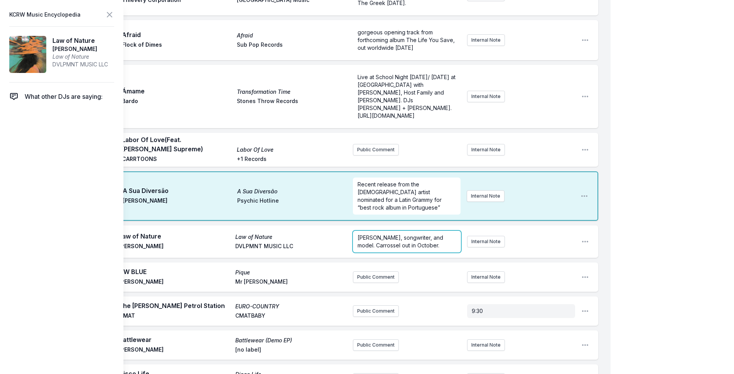
click at [397, 234] on span "[PERSON_NAME], songwriter, and model. Carrossel out in October." at bounding box center [400, 241] width 87 height 14
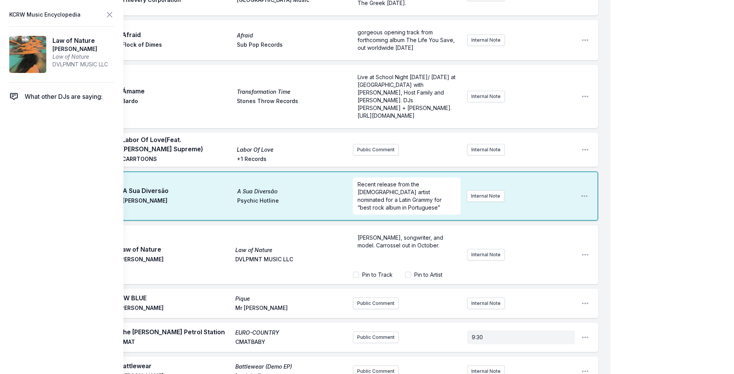
click at [420, 271] on label "Pin to Artist" at bounding box center [428, 275] width 28 height 8
click at [411, 271] on input "Pin to Artist" at bounding box center [408, 274] width 6 height 6
checkbox input "true"
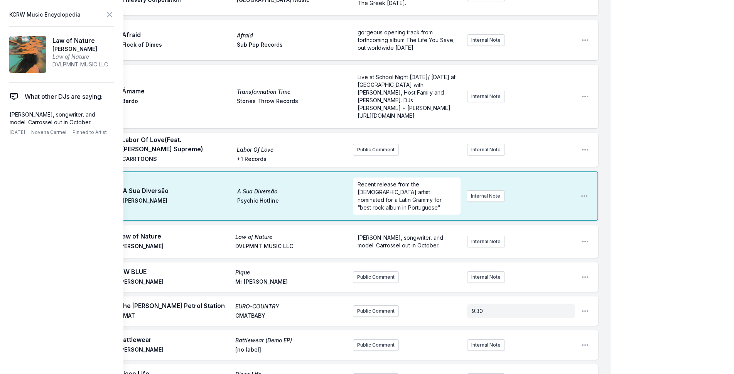
click at [484, 190] on button "Internal Note" at bounding box center [486, 196] width 38 height 12
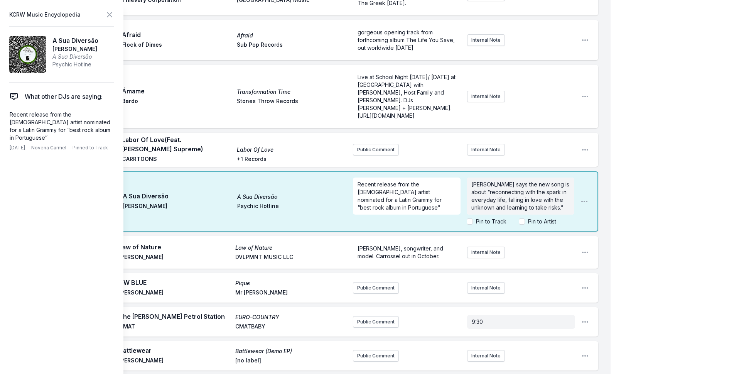
click at [491, 217] on label "Pin to Track" at bounding box center [491, 221] width 30 height 8
click at [473, 218] on input "Pin to Track" at bounding box center [470, 221] width 6 height 6
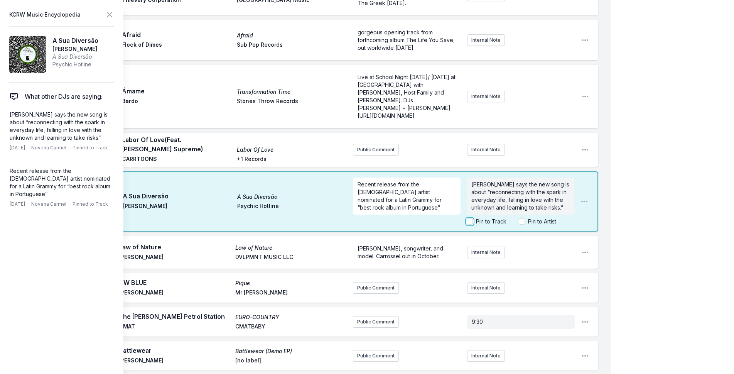
checkbox input "true"
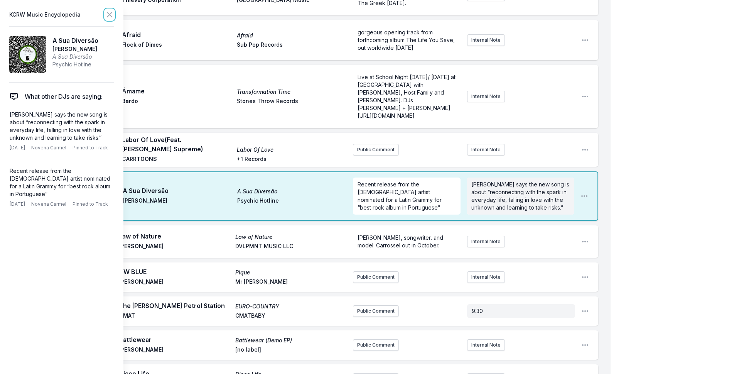
click at [108, 13] on icon at bounding box center [109, 14] width 9 height 9
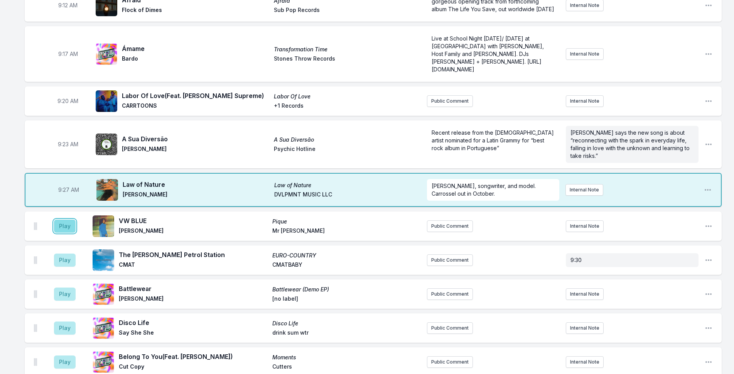
click at [64, 228] on button "Play" at bounding box center [65, 225] width 22 height 13
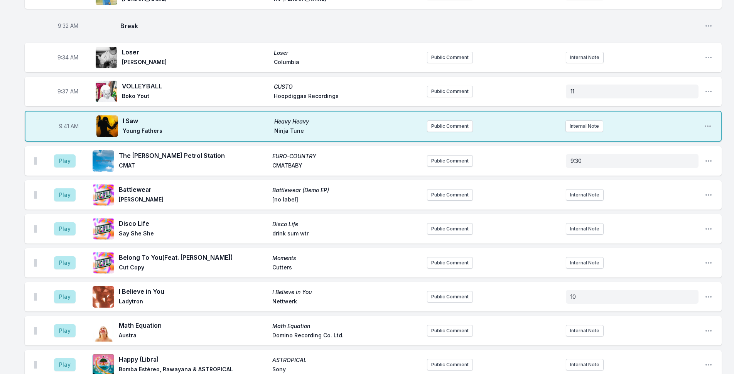
scroll to position [424, 0]
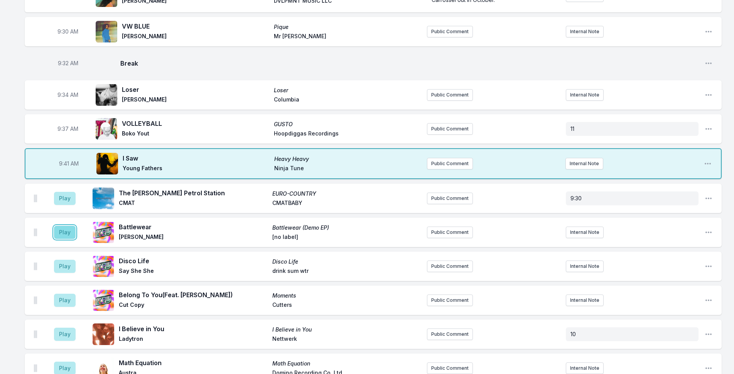
click at [63, 239] on button "Play" at bounding box center [65, 232] width 22 height 13
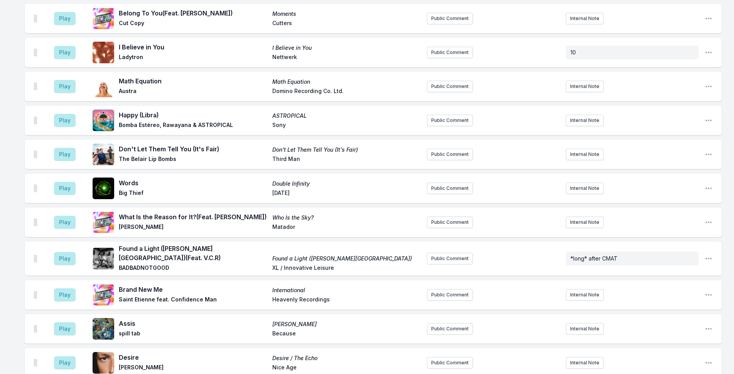
scroll to position [809, 0]
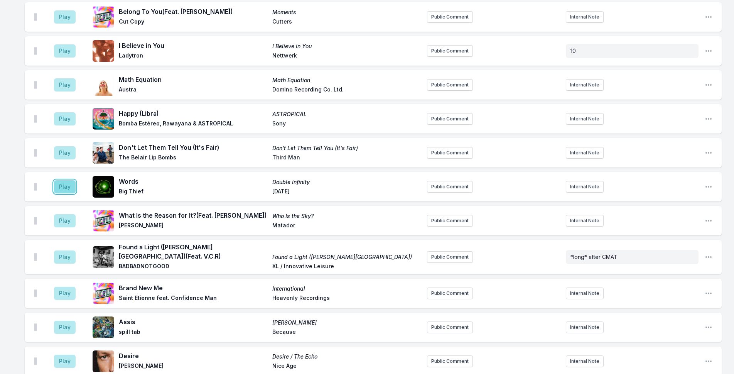
click at [65, 188] on button "Play" at bounding box center [65, 186] width 22 height 13
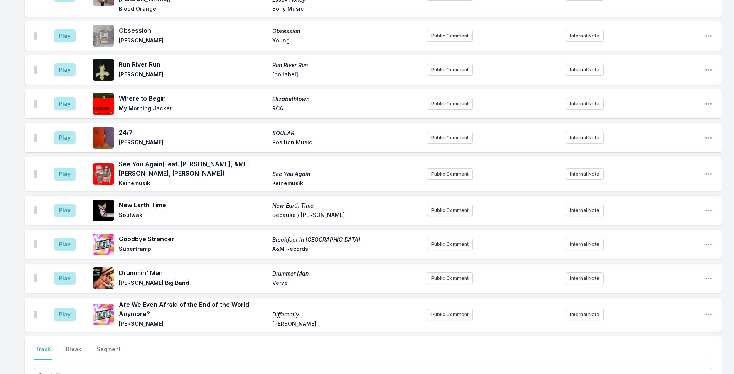
scroll to position [2490, 0]
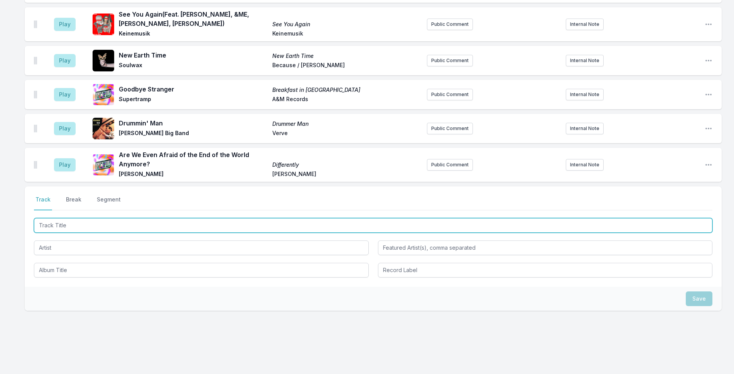
click at [189, 218] on input "Track Title" at bounding box center [373, 225] width 678 height 15
type input "Simple Life"
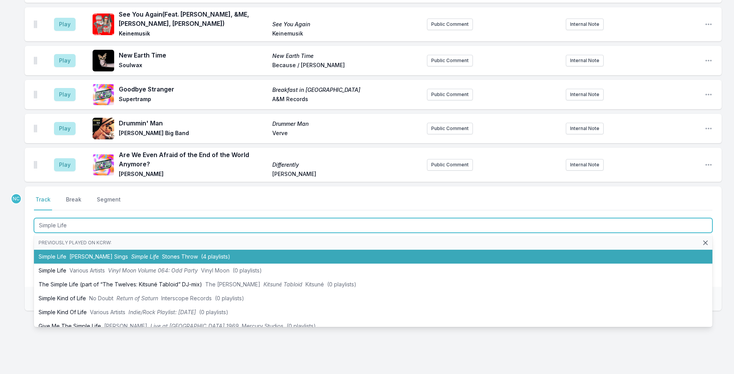
click at [206, 249] on li "Simple Life [PERSON_NAME] Sings Simple Life Stones Throw (4 playlists)" at bounding box center [373, 256] width 678 height 14
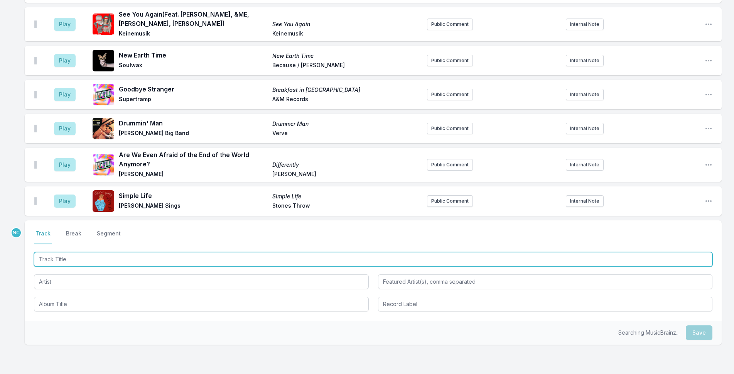
scroll to position [2524, 0]
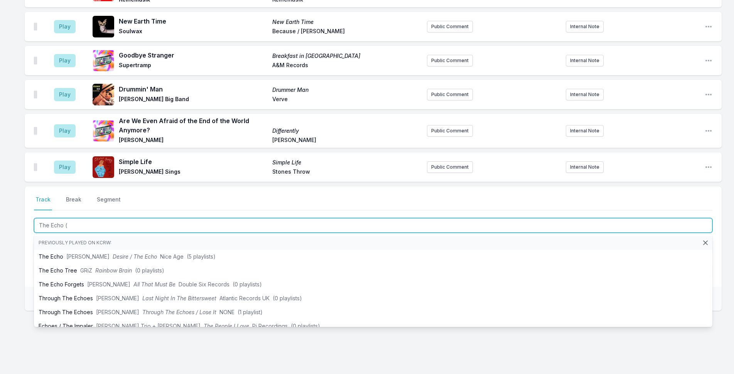
type input "The Echo (D"
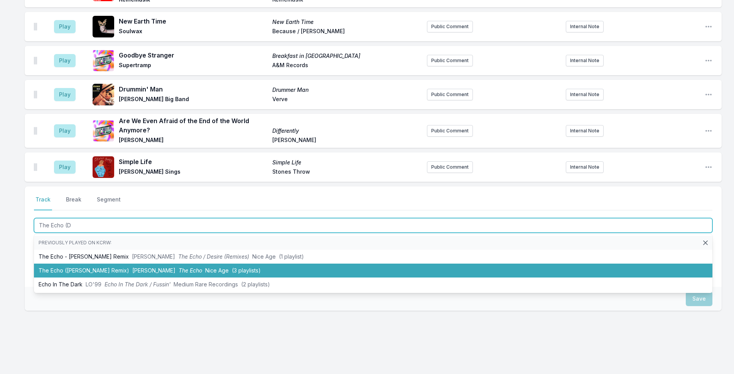
click at [215, 263] on li "The Echo ([PERSON_NAME] Remix) [PERSON_NAME] The Echo Nice Age ([DEMOGRAPHIC_DA…" at bounding box center [373, 270] width 678 height 14
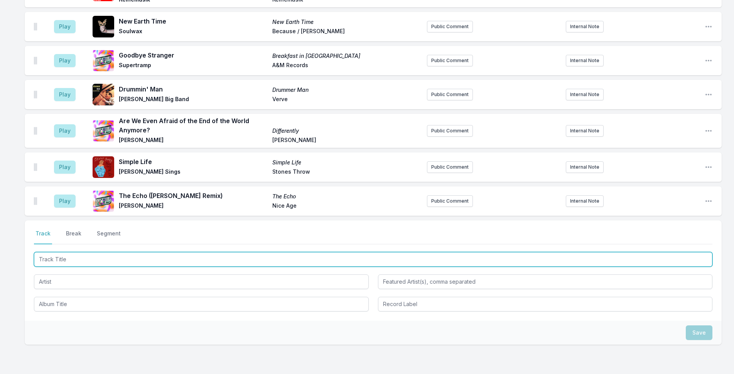
scroll to position [2558, 0]
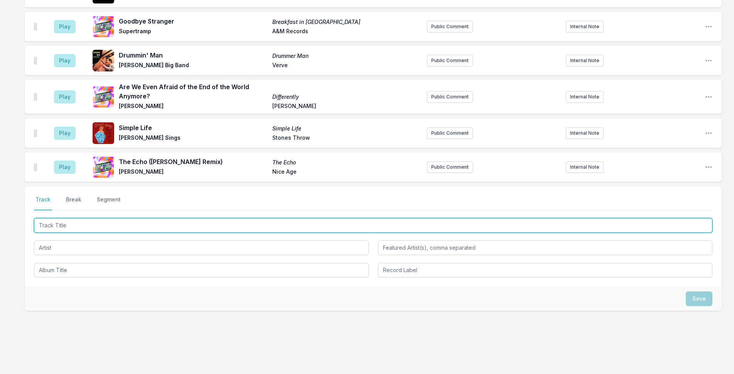
click at [203, 218] on input "Track Title" at bounding box center [373, 225] width 678 height 15
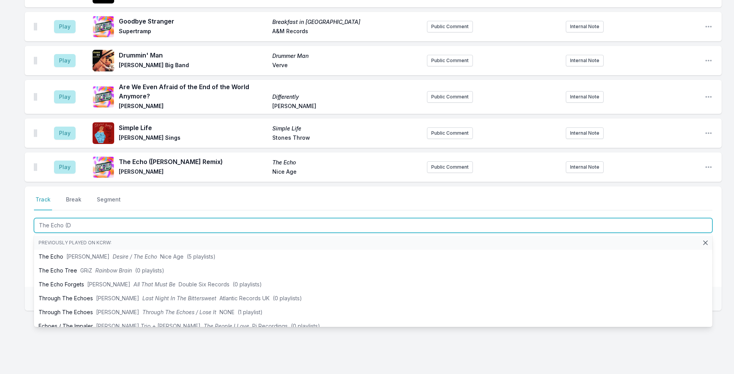
type input "The Echo (Du"
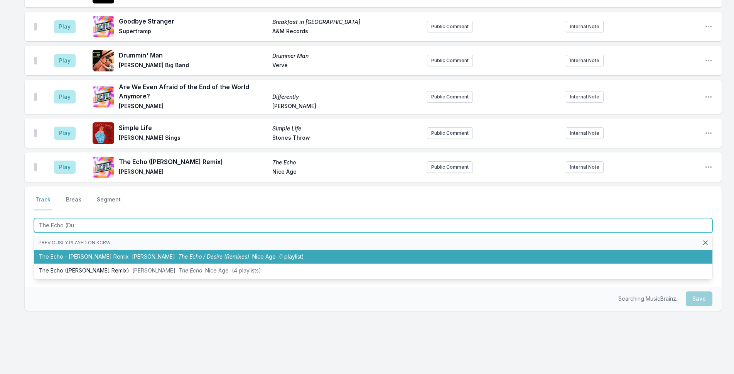
click at [211, 249] on li "The Echo - [PERSON_NAME] Remix [PERSON_NAME] The Echo / Desire (Remixes) Nice A…" at bounding box center [373, 256] width 678 height 14
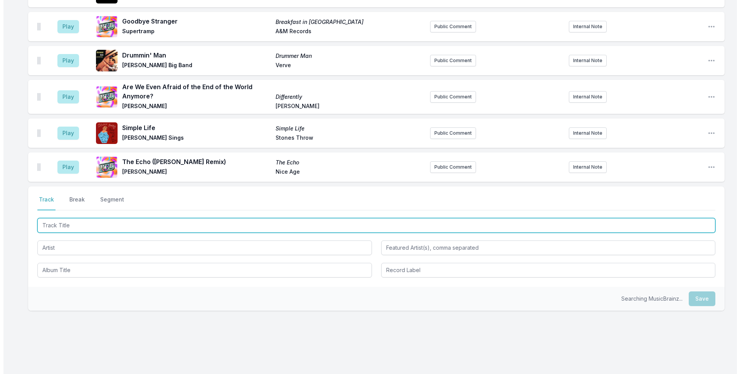
scroll to position [2591, 0]
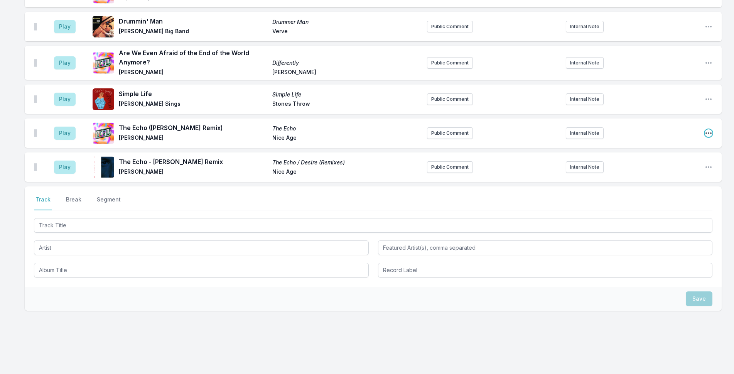
click at [708, 132] on icon "Open playlist item options" at bounding box center [708, 133] width 6 height 2
click at [682, 169] on button "Delete Entry" at bounding box center [669, 176] width 86 height 14
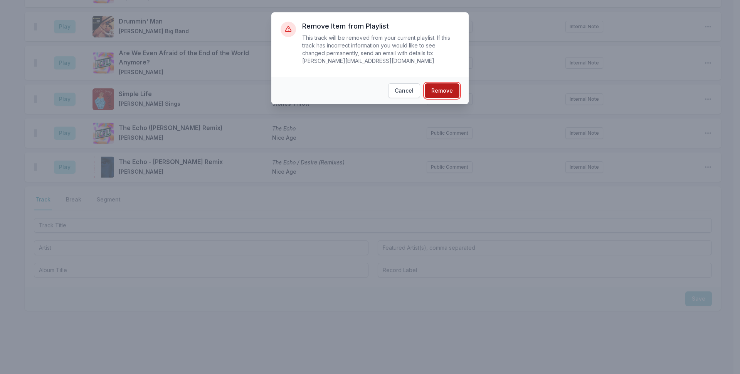
click at [450, 83] on button "Remove" at bounding box center [442, 90] width 35 height 15
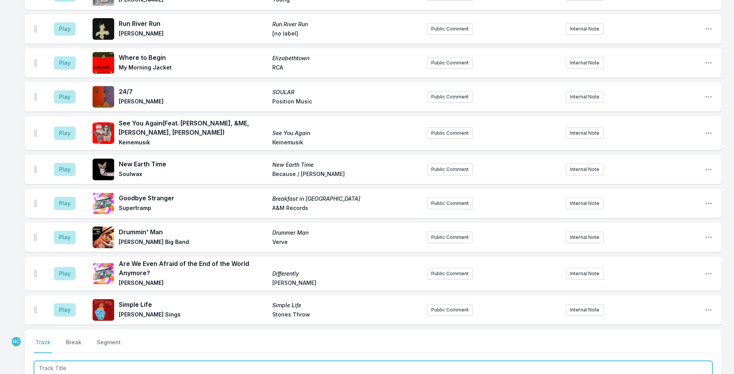
scroll to position [2537, 0]
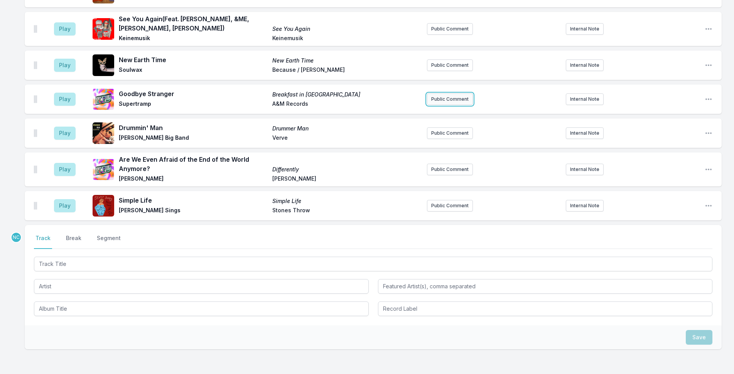
click at [438, 93] on button "Public Comment" at bounding box center [450, 99] width 46 height 12
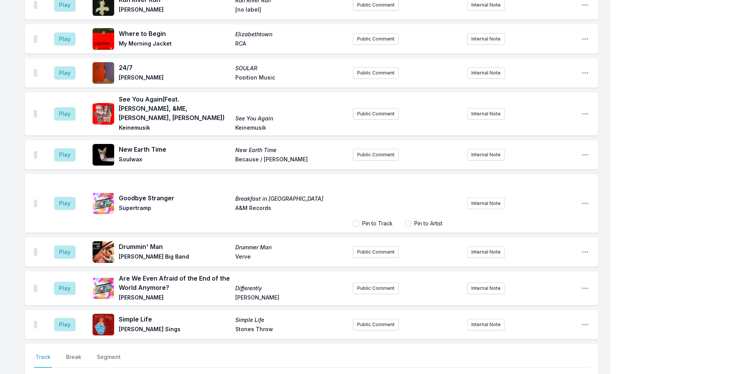
scroll to position [2567, 0]
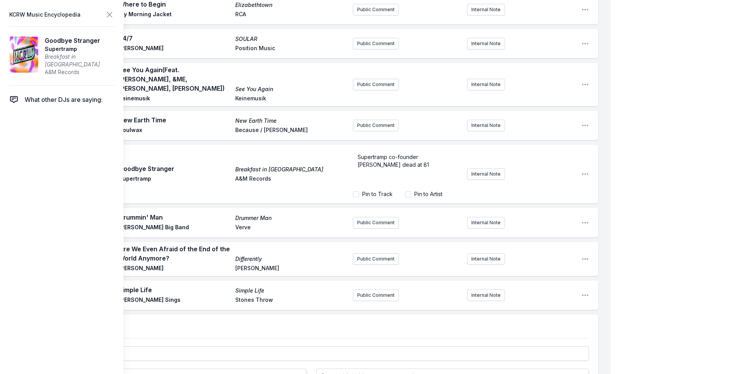
click at [361, 153] on span "Supertramp co-founder [PERSON_NAME] dead at 81" at bounding box center [392, 160] width 71 height 14
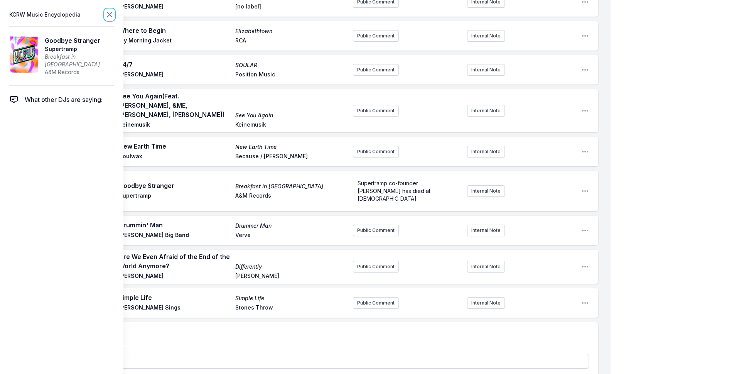
click at [111, 15] on icon at bounding box center [109, 14] width 9 height 9
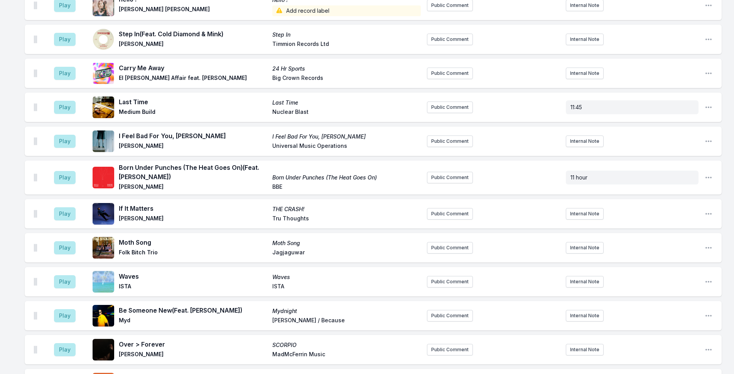
scroll to position [1538, 0]
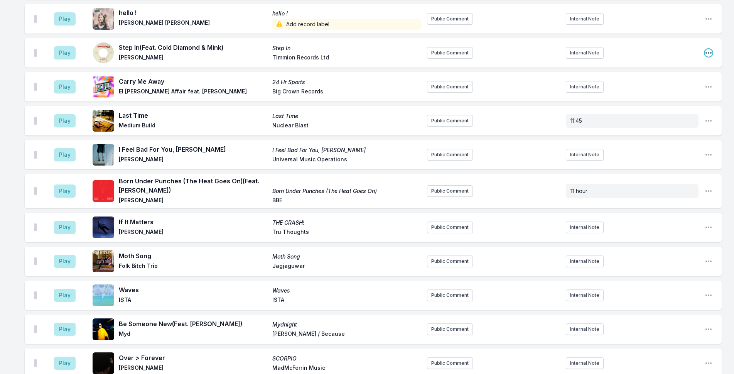
click at [704, 50] on icon "Open playlist item options" at bounding box center [708, 53] width 8 height 8
click at [674, 92] on button "Delete Entry" at bounding box center [669, 96] width 86 height 14
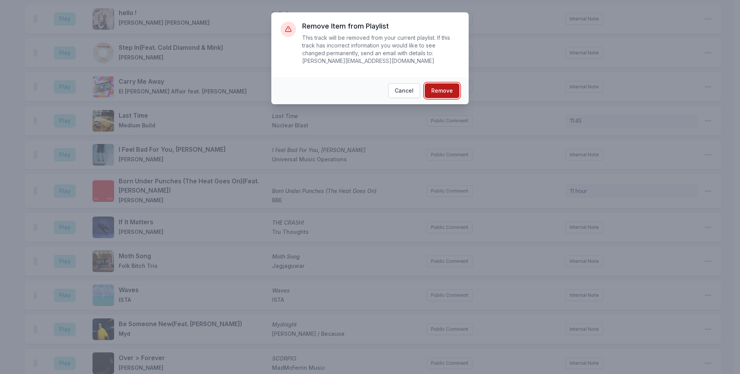
click at [440, 83] on button "Remove" at bounding box center [442, 90] width 35 height 15
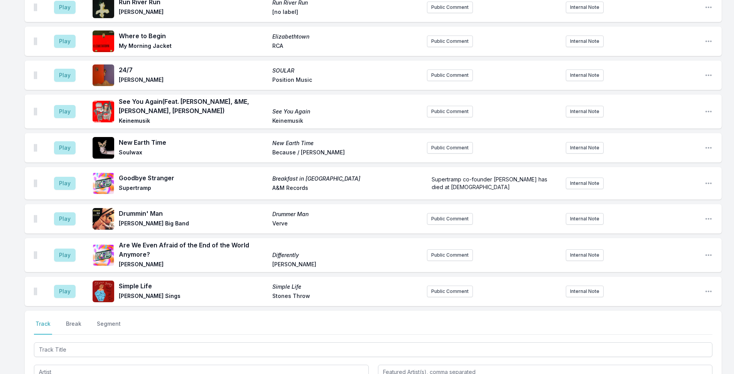
scroll to position [2463, 0]
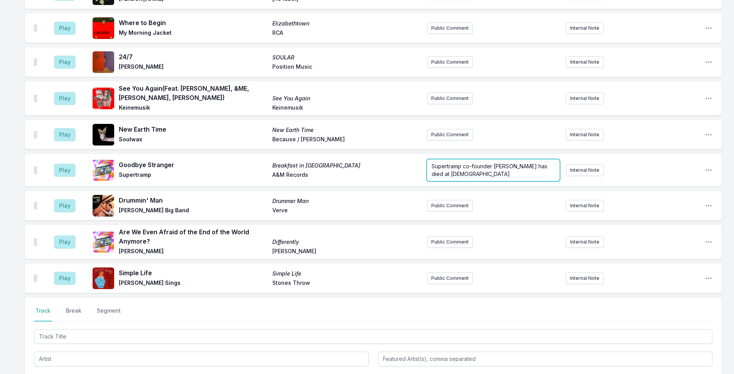
click at [461, 160] on form "Supertramp co-founder [PERSON_NAME] has died at [DEMOGRAPHIC_DATA]" at bounding box center [493, 170] width 133 height 22
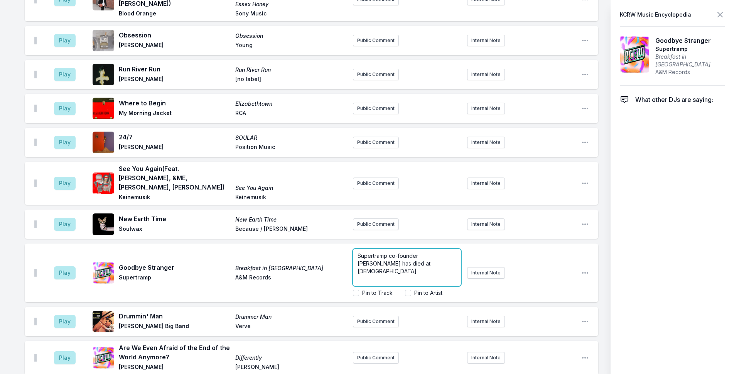
scroll to position [2490, 0]
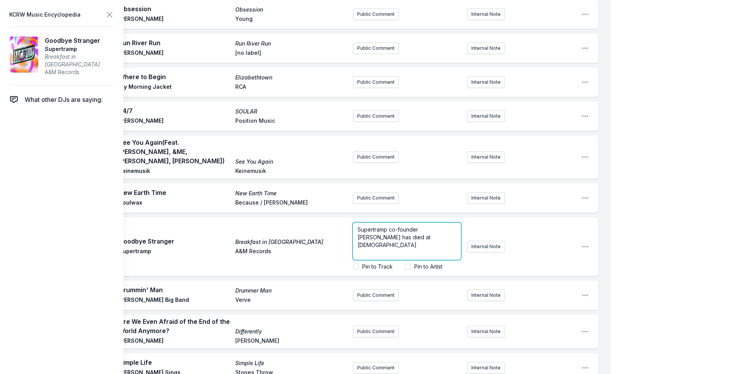
click at [431, 226] on p "Supertramp co-founder [PERSON_NAME] has died at [DEMOGRAPHIC_DATA]" at bounding box center [406, 237] width 99 height 23
click at [490, 219] on div "Supertramp co-founder [PERSON_NAME] has died at [DEMOGRAPHIC_DATA]. He was born…" at bounding box center [464, 246] width 222 height 54
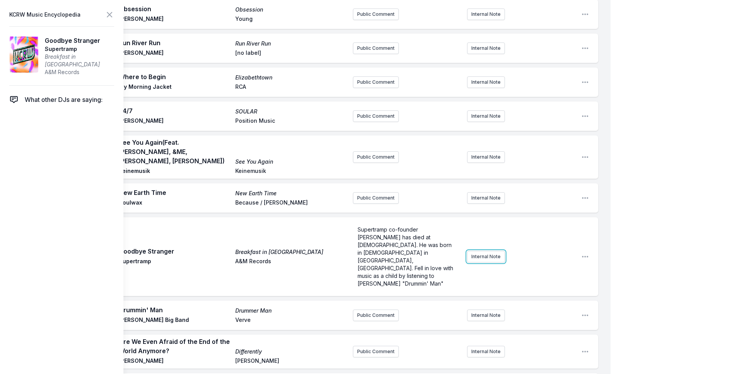
scroll to position [0, 0]
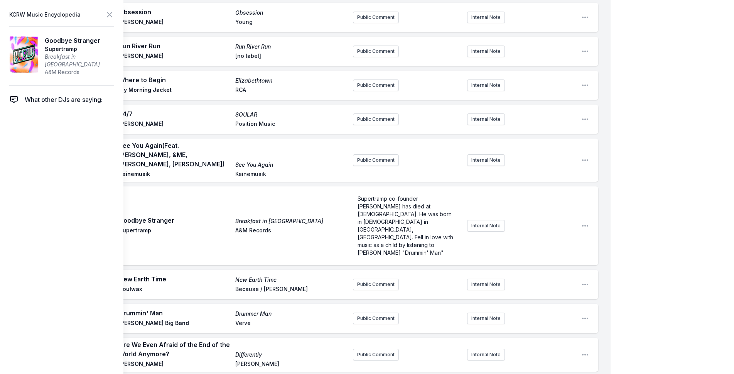
click at [492, 220] on button "Internal Note" at bounding box center [486, 226] width 38 height 12
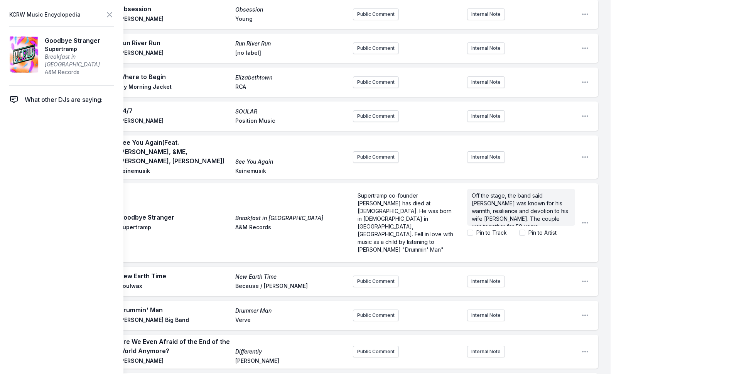
drag, startPoint x: 651, startPoint y: 51, endPoint x: 651, endPoint y: 43, distance: 7.3
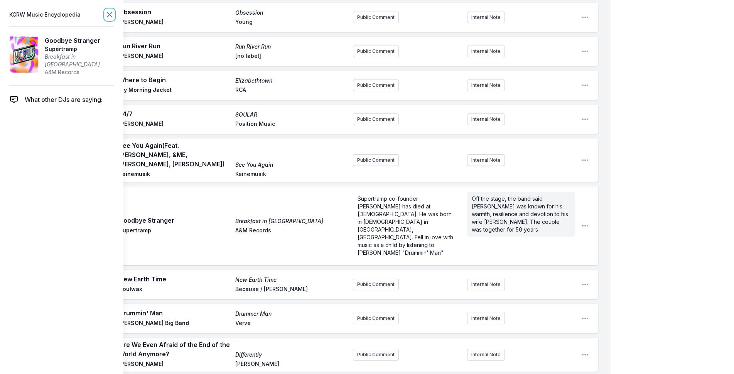
click at [107, 14] on icon at bounding box center [109, 14] width 9 height 9
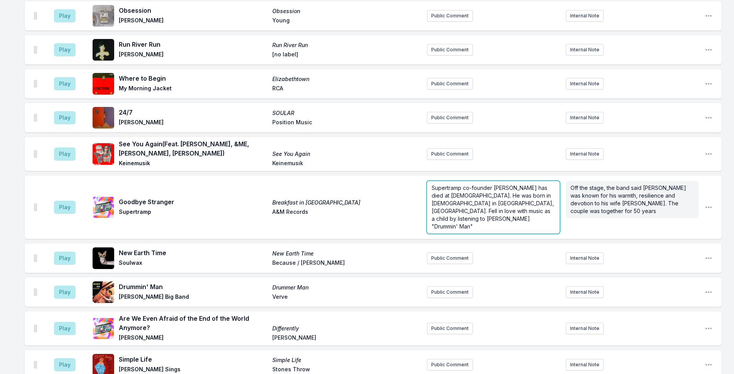
click at [465, 181] on div "Supertramp co-founder [PERSON_NAME] has died at [DEMOGRAPHIC_DATA]. He was born…" at bounding box center [493, 207] width 133 height 52
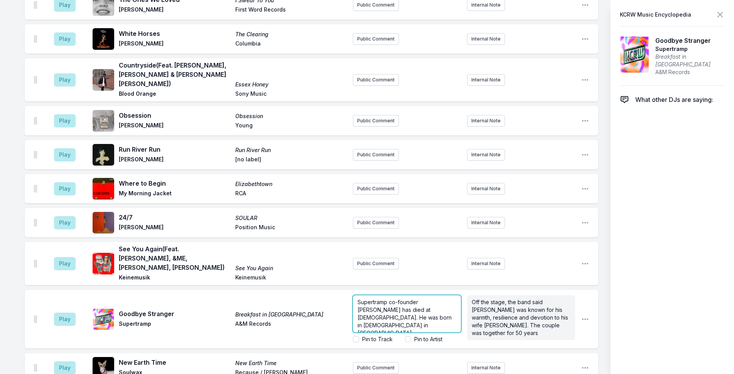
scroll to position [2497, 0]
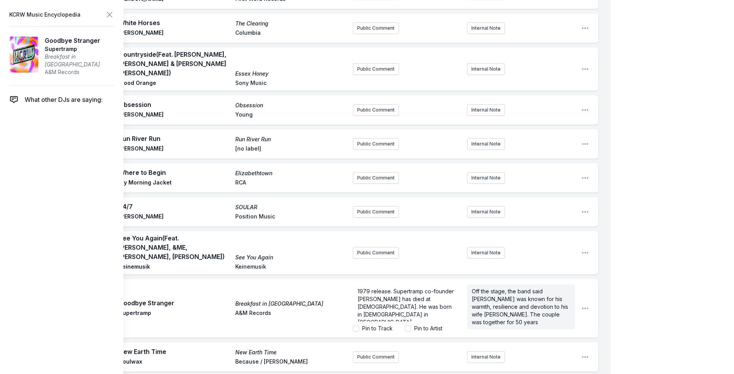
drag, startPoint x: 683, startPoint y: 75, endPoint x: 458, endPoint y: 22, distance: 231.5
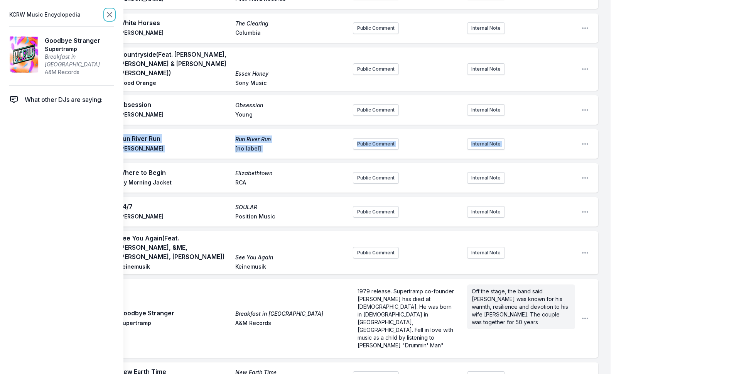
click at [109, 10] on icon at bounding box center [109, 14] width 9 height 9
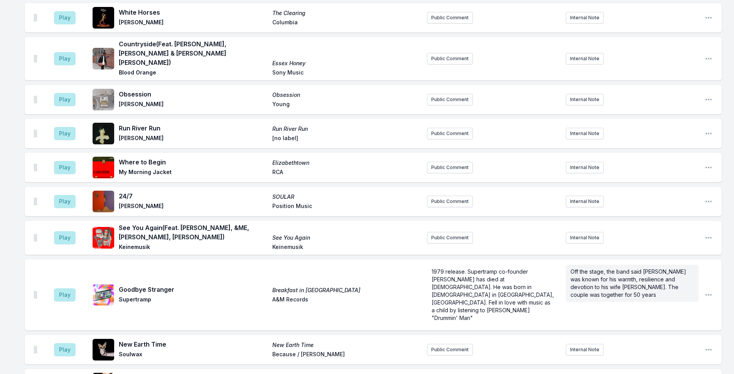
scroll to position [2574, 0]
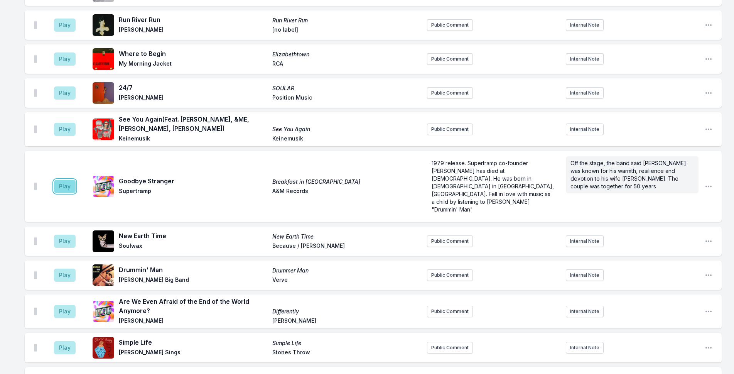
click at [66, 180] on button "Play" at bounding box center [65, 186] width 22 height 13
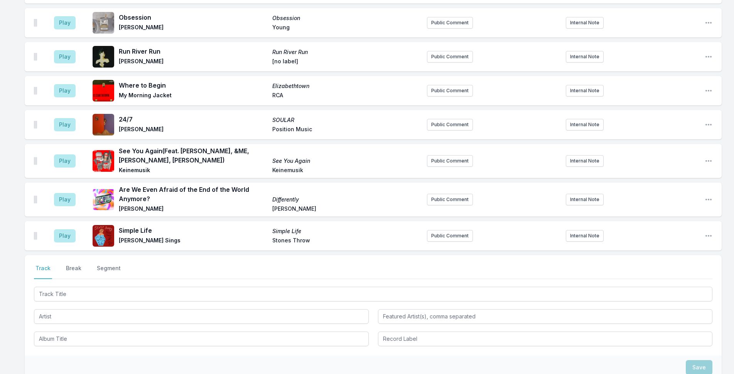
scroll to position [2866, 0]
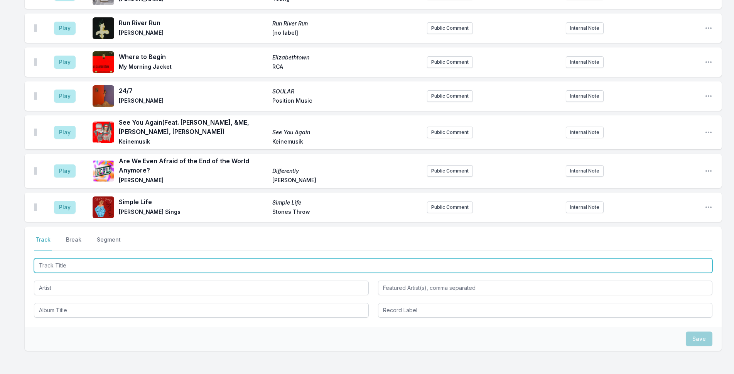
click at [192, 258] on input "Track Title" at bounding box center [373, 265] width 678 height 15
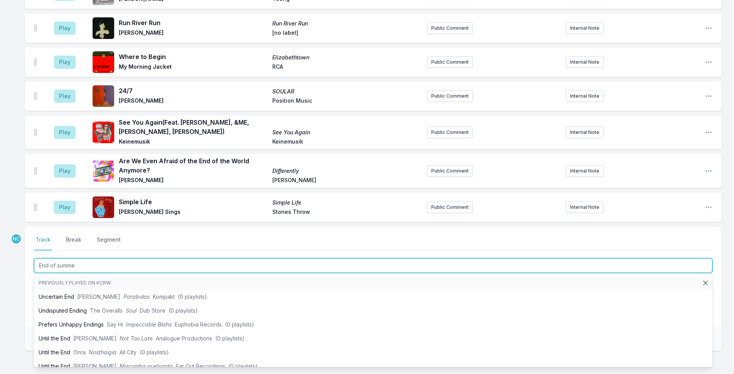
type input "End of summer"
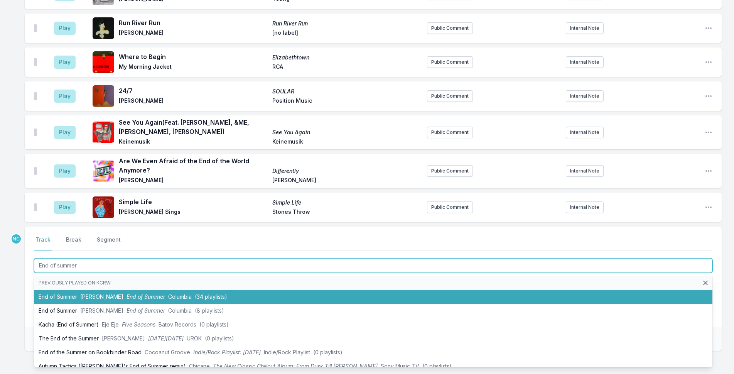
click at [339, 290] on li "End of Summer Tame Impala End of Summer Columbia (34 playlists)" at bounding box center [373, 297] width 678 height 14
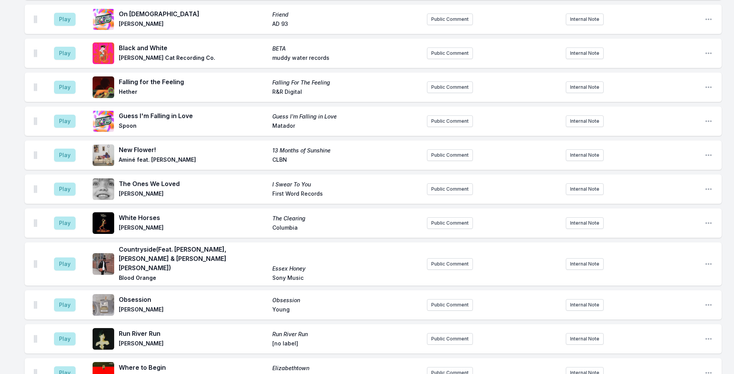
scroll to position [2591, 0]
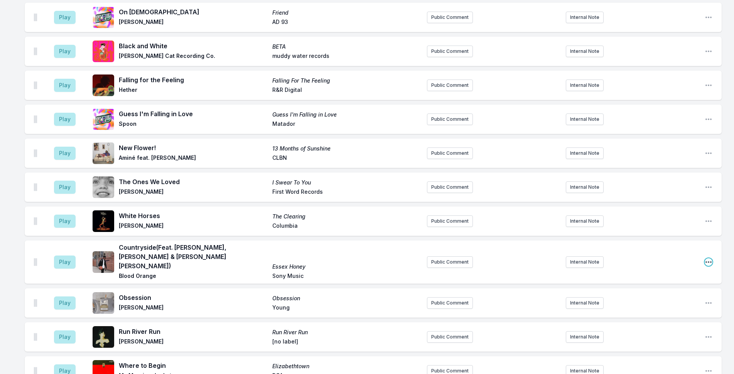
click at [708, 258] on icon "Open playlist item options" at bounding box center [708, 262] width 8 height 8
click at [681, 298] on button "Delete Entry" at bounding box center [669, 305] width 86 height 14
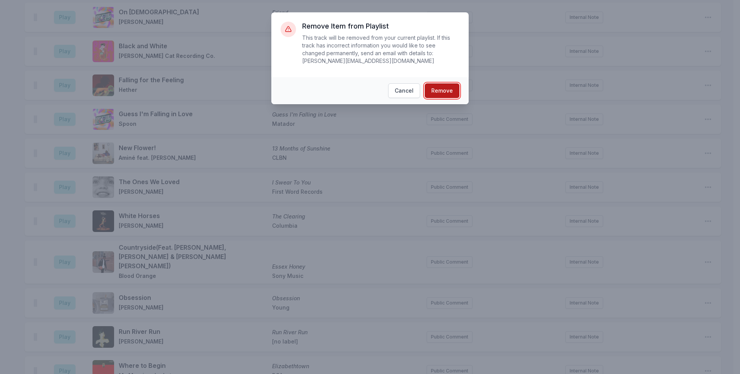
click at [446, 83] on button "Remove" at bounding box center [442, 90] width 35 height 15
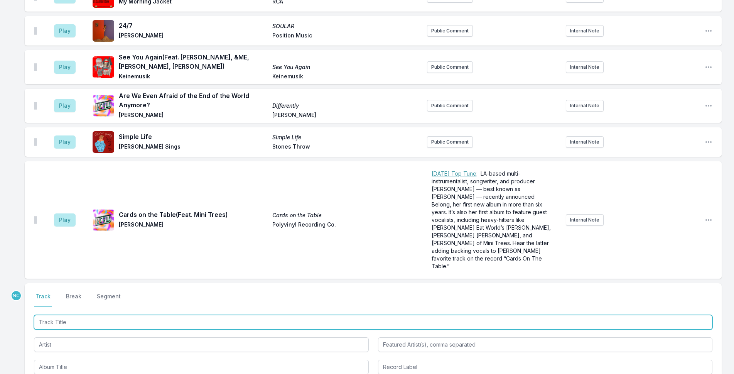
scroll to position [2968, 0]
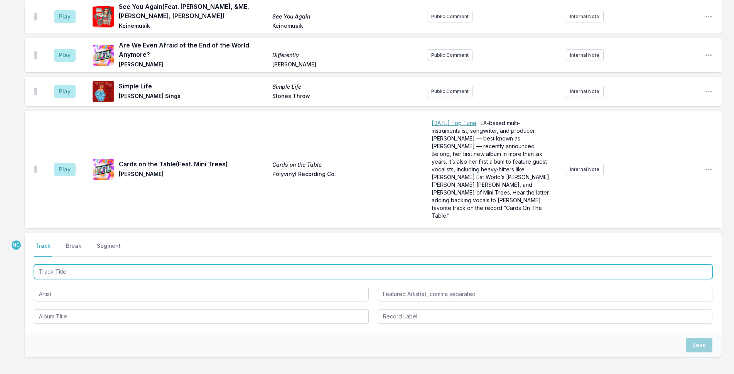
click at [128, 264] on input "Track Title" at bounding box center [373, 271] width 678 height 15
type input "Everybody Gets Down"
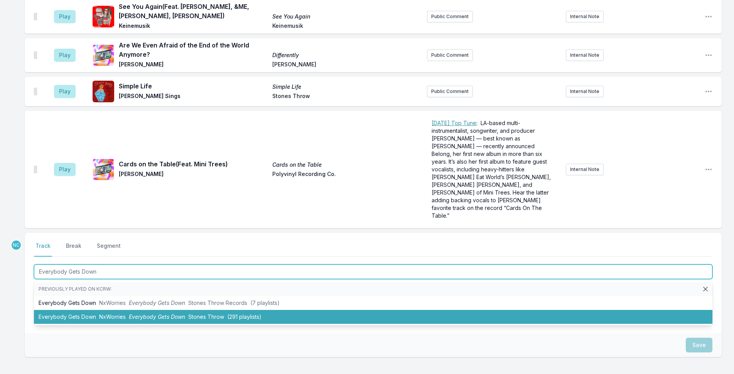
click at [140, 313] on span "Everybody Gets Down" at bounding box center [157, 316] width 56 height 7
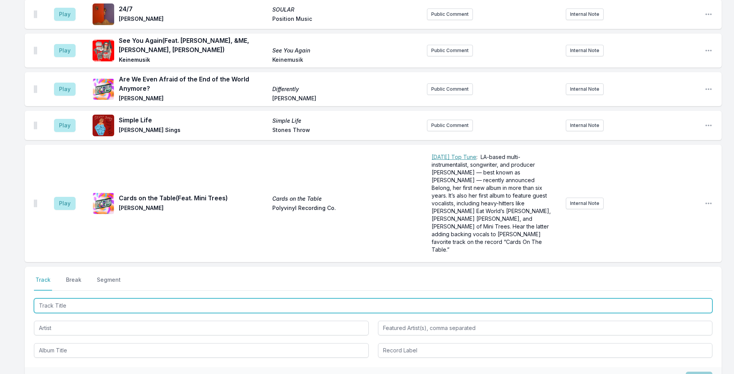
scroll to position [3036, 0]
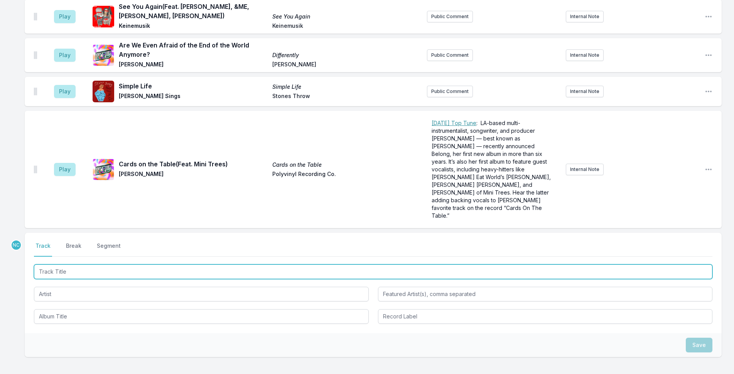
click at [117, 264] on input "Track Title" at bounding box center [373, 271] width 678 height 15
type input "If It's Not Luv"
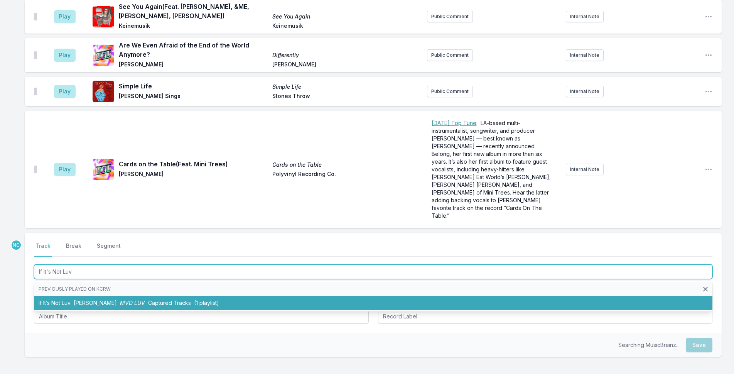
click at [67, 296] on li "If It’s Not Luv [PERSON_NAME] MVD LUV Captured Tracks (1 playlist)" at bounding box center [373, 303] width 678 height 14
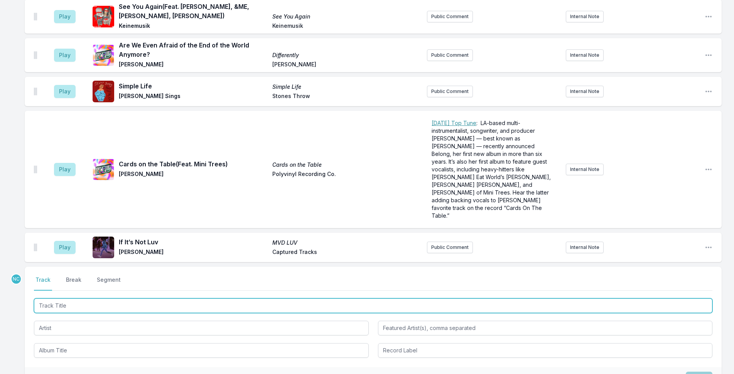
scroll to position [3070, 0]
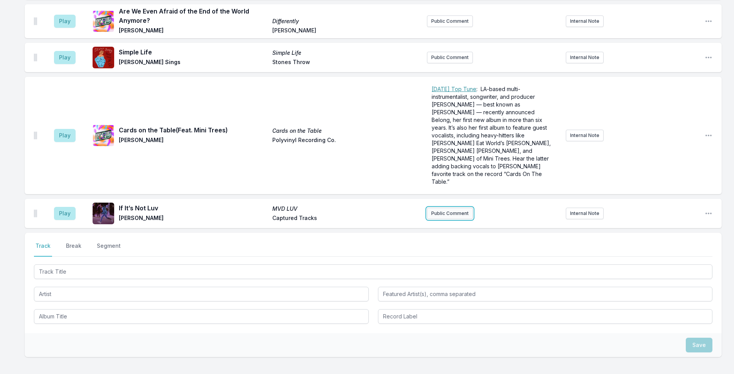
click at [444, 207] on button "Public Comment" at bounding box center [450, 213] width 46 height 12
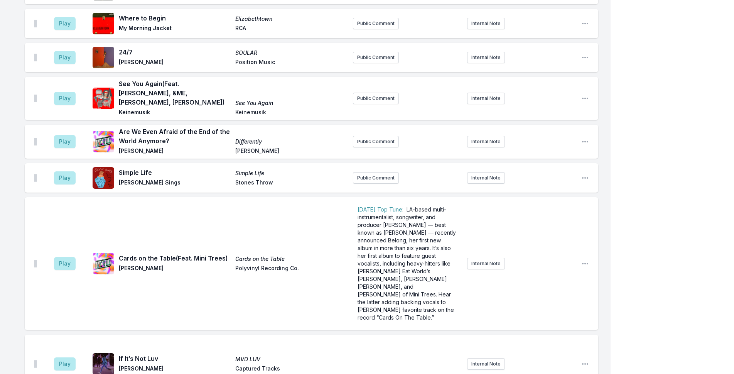
scroll to position [3099, 0]
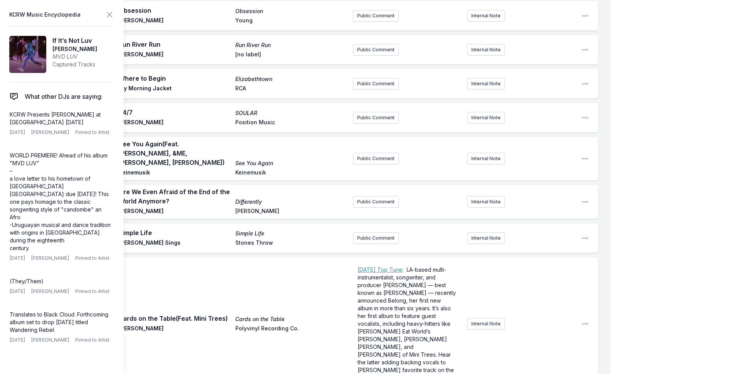
scroll to position [3107, 0]
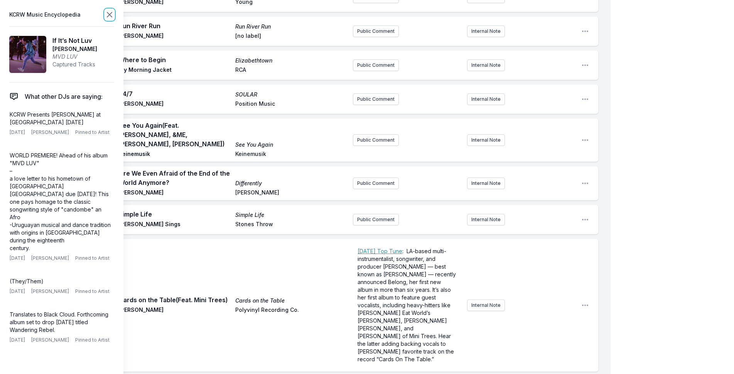
click at [110, 14] on icon at bounding box center [109, 14] width 5 height 5
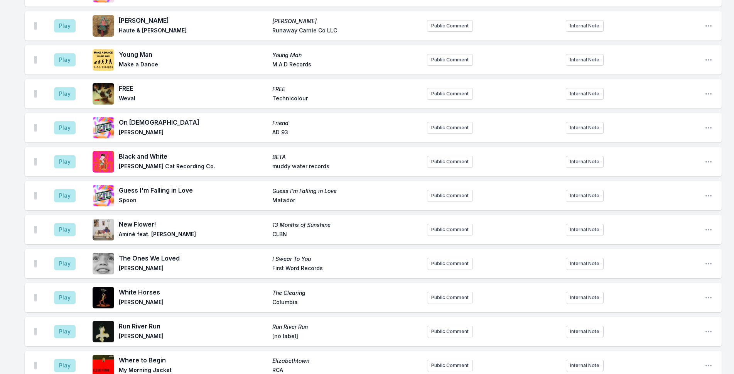
scroll to position [2790, 0]
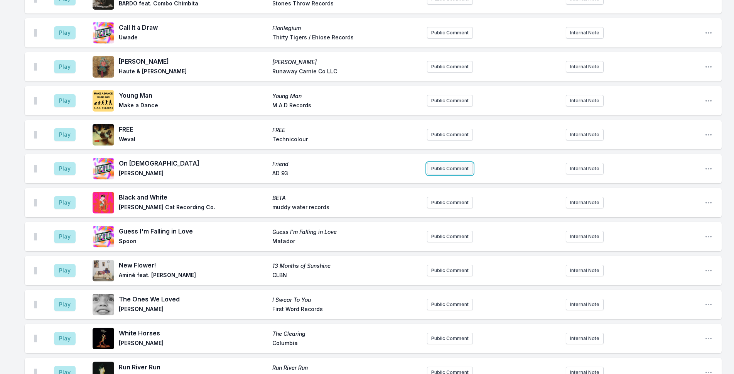
click at [443, 163] on button "Public Comment" at bounding box center [450, 169] width 46 height 12
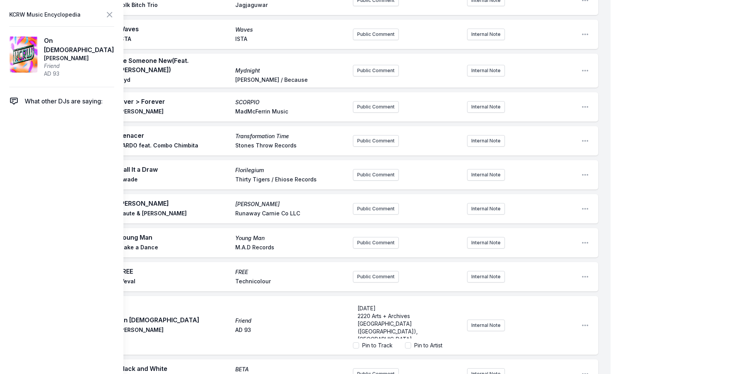
click at [426, 341] on label "Pin to Artist" at bounding box center [428, 345] width 28 height 8
click at [411, 342] on input "Pin to Artist" at bounding box center [408, 345] width 6 height 6
checkbox input "false"
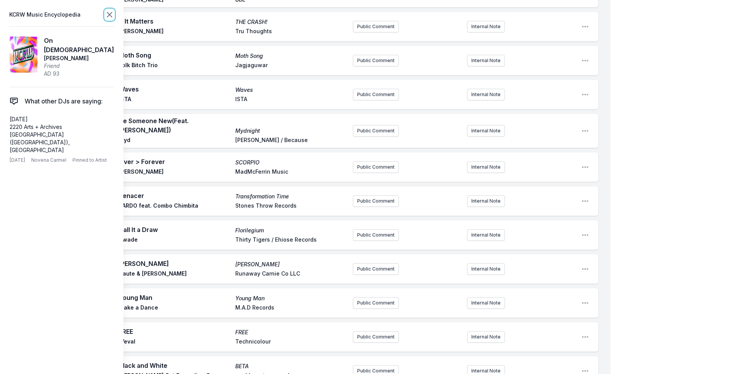
click at [111, 15] on icon at bounding box center [109, 14] width 9 height 9
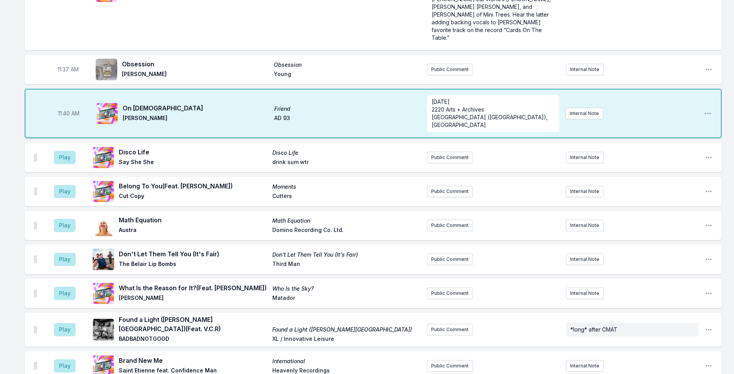
scroll to position [1865, 0]
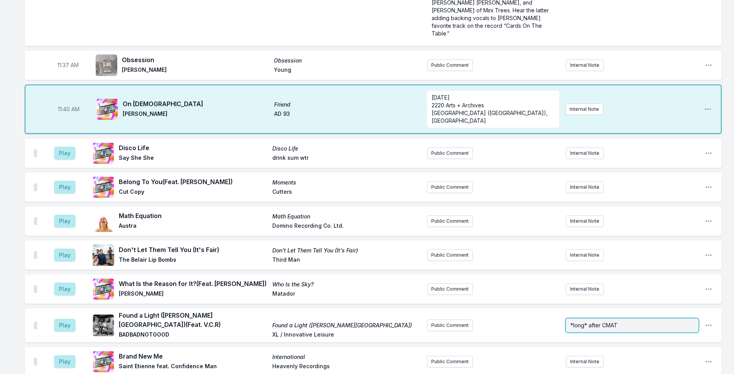
click at [620, 318] on div "*long* after CMAT" at bounding box center [632, 325] width 133 height 14
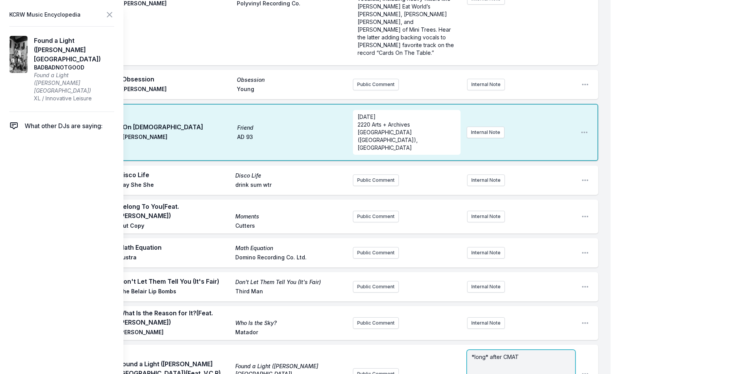
scroll to position [1981, 0]
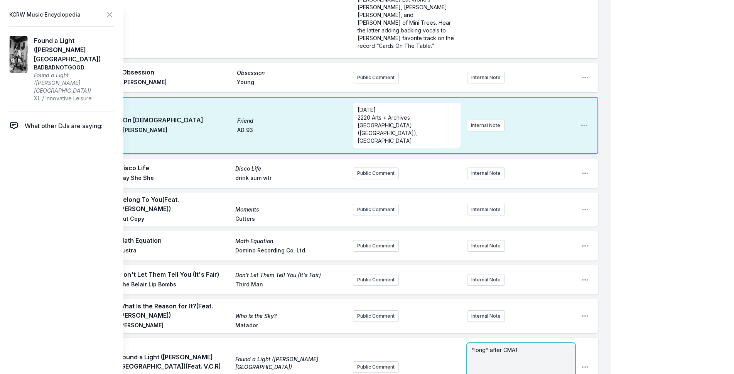
click at [510, 343] on div "*long* after CMAT" at bounding box center [521, 361] width 108 height 37
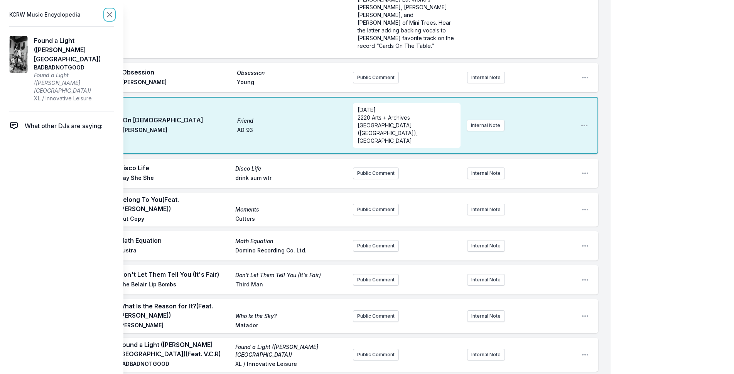
click at [107, 17] on icon at bounding box center [109, 14] width 5 height 5
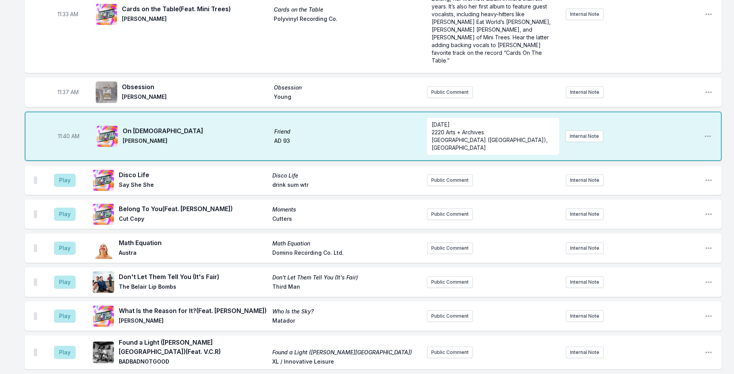
scroll to position [1826, 0]
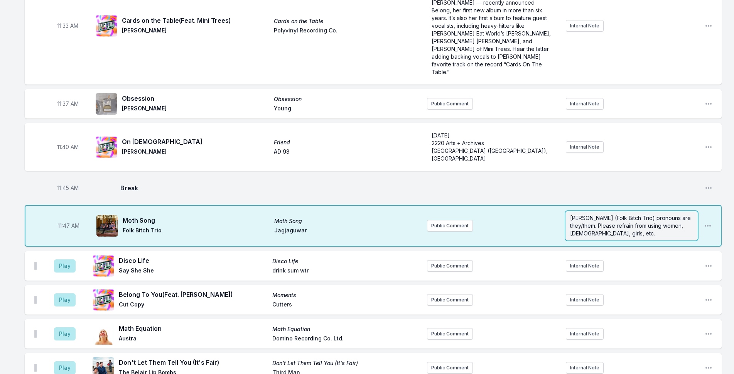
click at [632, 214] on p "[PERSON_NAME] (Folk Bitch Trio) pronouns are they/them. Please refrain from usi…" at bounding box center [631, 225] width 123 height 23
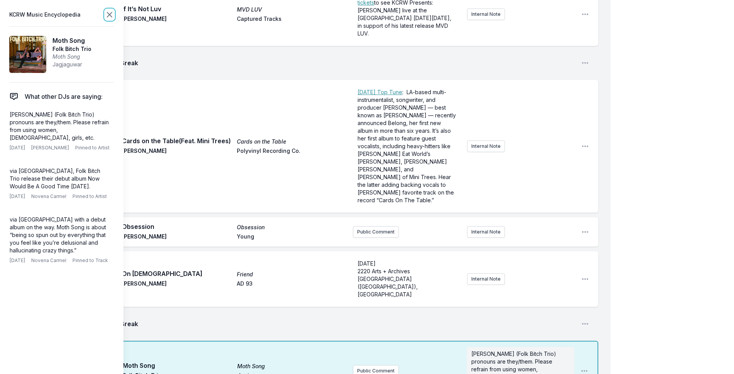
click at [106, 13] on icon at bounding box center [109, 14] width 9 height 9
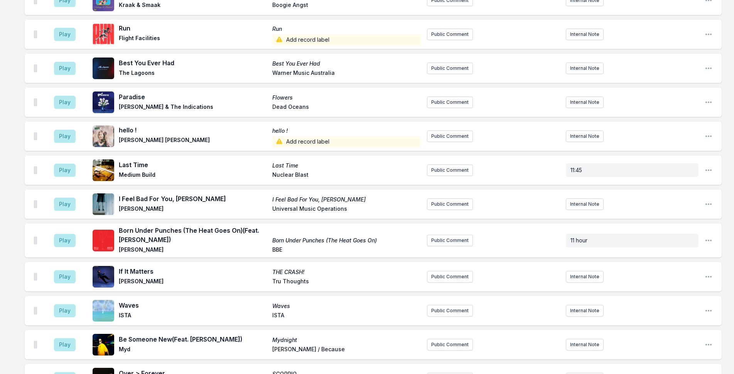
scroll to position [2482, 0]
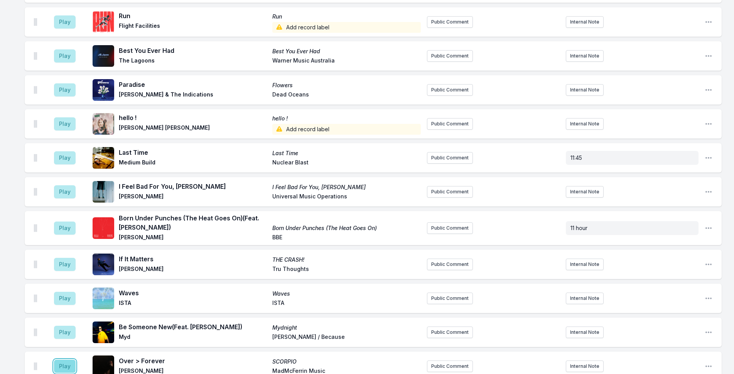
click at [62, 359] on button "Play" at bounding box center [65, 365] width 22 height 13
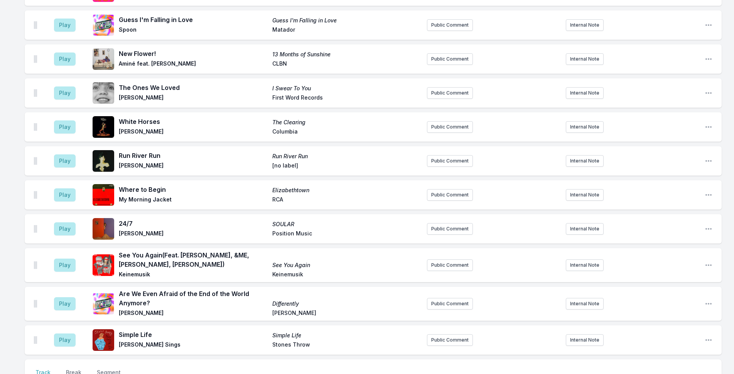
scroll to position [3179, 0]
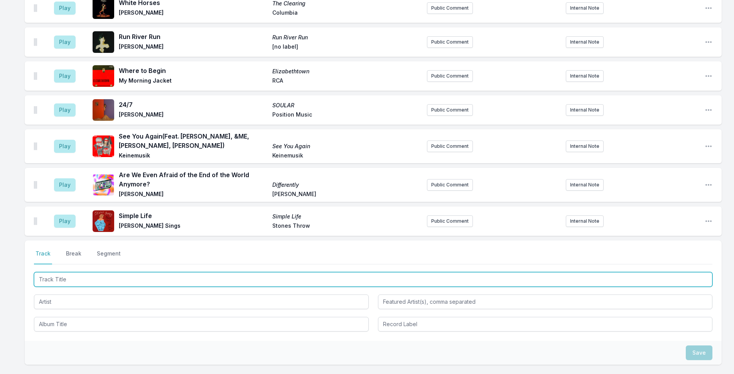
click at [78, 272] on input "Track Title" at bounding box center [373, 279] width 678 height 15
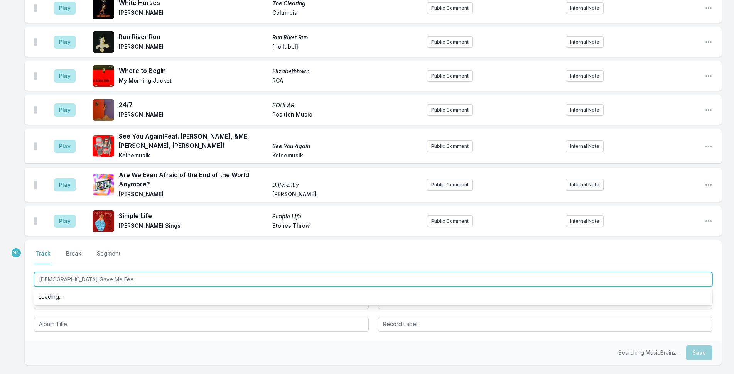
type input "[DEMOGRAPHIC_DATA] Gave Me Feet"
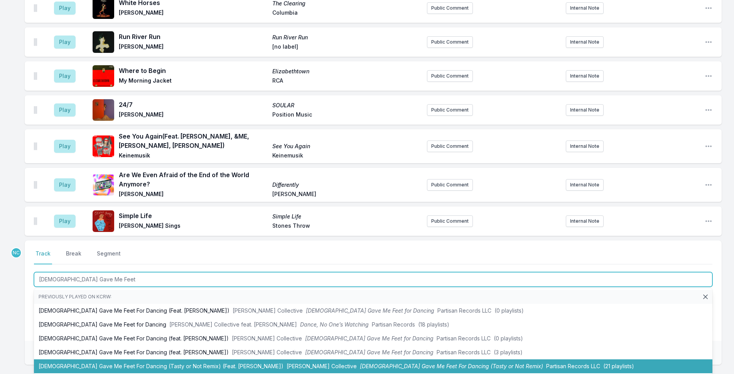
click at [148, 359] on li "[DEMOGRAPHIC_DATA] Gave Me Feet For Dancing (Tasty or Not Remix) (Feat. [PERSON…" at bounding box center [373, 366] width 678 height 14
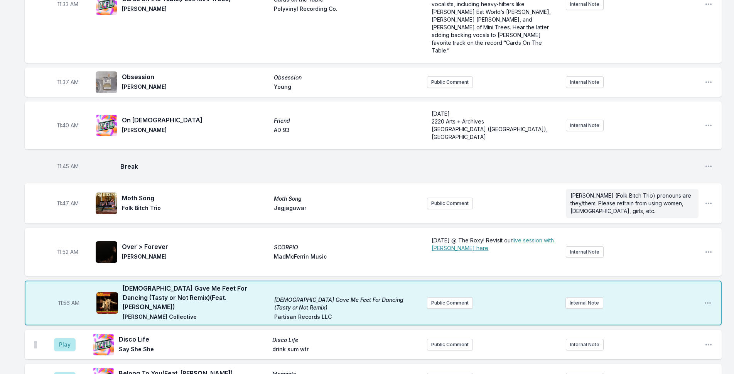
scroll to position [2158, 0]
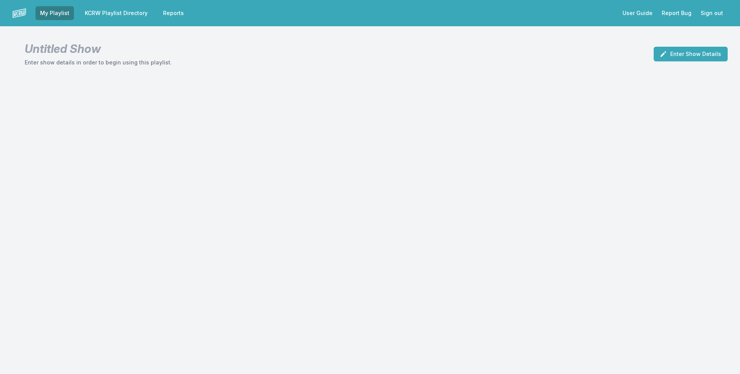
click at [131, 8] on link "KCRW Playlist Directory" at bounding box center [116, 13] width 72 height 14
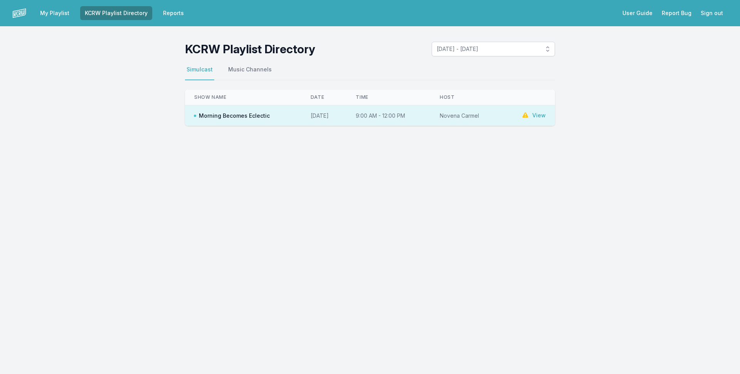
click at [541, 116] on link "View" at bounding box center [538, 115] width 13 height 8
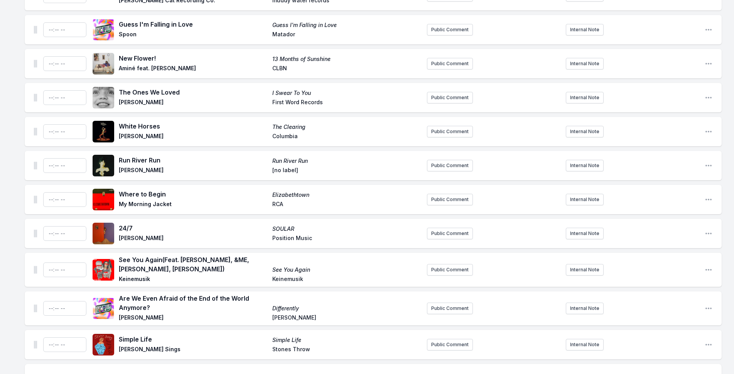
scroll to position [3119, 0]
